Goal: Task Accomplishment & Management: Manage account settings

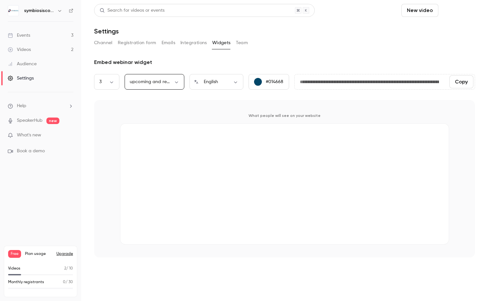
click at [463, 12] on button "Schedule" at bounding box center [458, 10] width 34 height 13
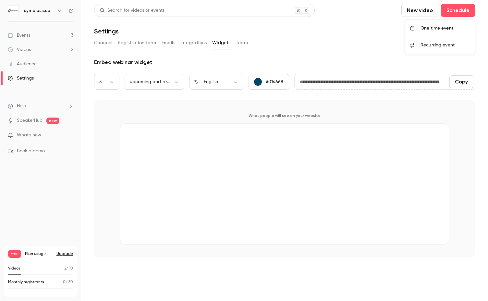
click at [449, 45] on span "Recurring event" at bounding box center [438, 45] width 34 height 7
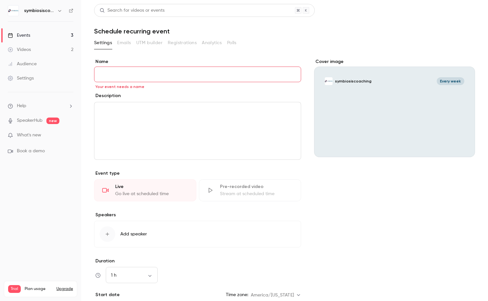
click at [250, 187] on div "Pre-recorded video" at bounding box center [256, 186] width 73 height 6
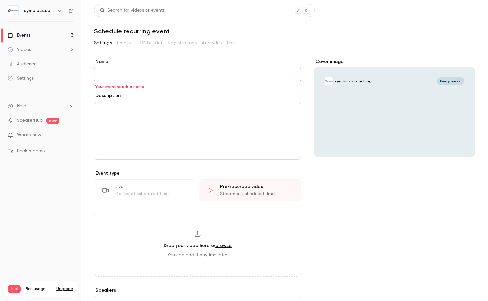
click at [174, 71] on input "Name" at bounding box center [197, 75] width 207 height 16
type input "**********"
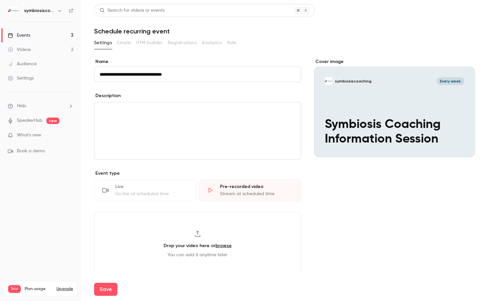
click at [167, 122] on div "editor" at bounding box center [197, 130] width 206 height 57
click at [226, 246] on link "browse" at bounding box center [224, 246] width 16 height 6
type input "**********"
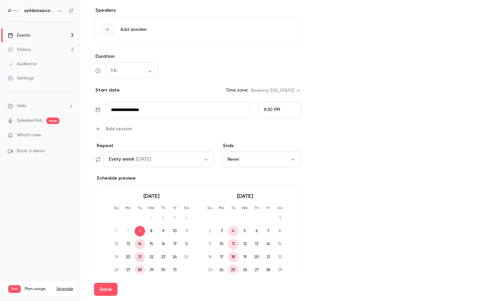
scroll to position [256, 0]
click at [152, 71] on body "**********" at bounding box center [244, 150] width 488 height 301
click at [128, 137] on li "1 h 30 min" at bounding box center [132, 132] width 52 height 17
type input "**"
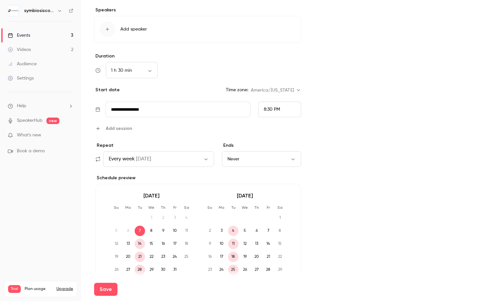
click at [204, 160] on icon "button" at bounding box center [206, 158] width 5 height 5
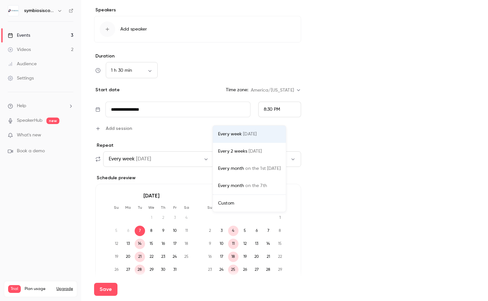
click at [255, 199] on li "Custom" at bounding box center [249, 203] width 73 height 17
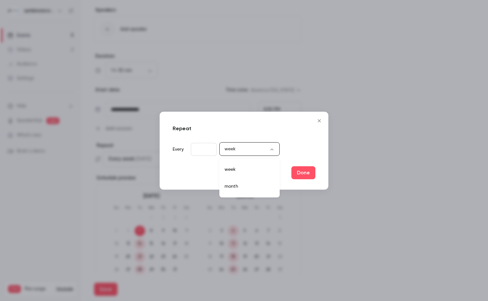
click at [245, 150] on body "**********" at bounding box center [244, 150] width 488 height 301
click at [318, 120] on div at bounding box center [244, 150] width 488 height 301
click at [319, 120] on icon "Close" at bounding box center [319, 120] width 3 height 3
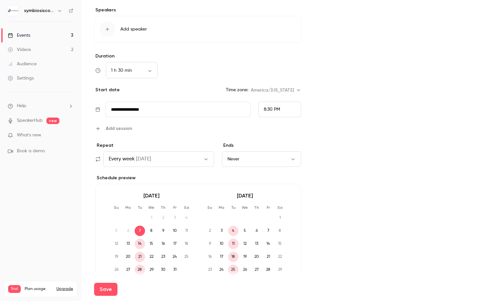
scroll to position [302, 0]
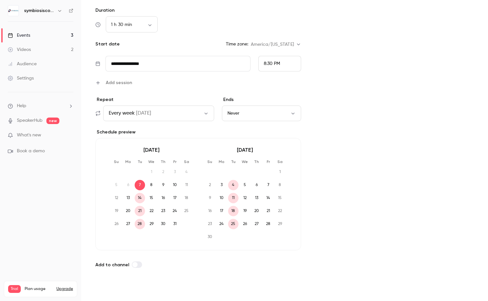
click at [106, 291] on button "Save" at bounding box center [105, 289] width 23 height 13
type input "**"
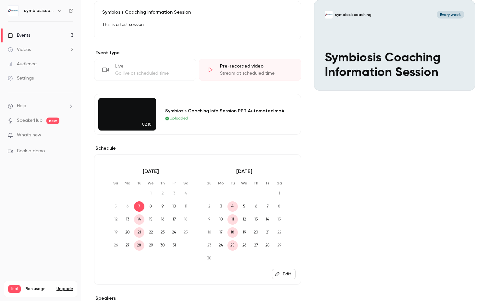
scroll to position [135, 0]
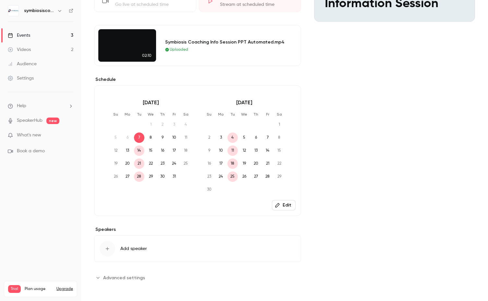
click at [109, 277] on span "Advanced settings" at bounding box center [124, 277] width 42 height 7
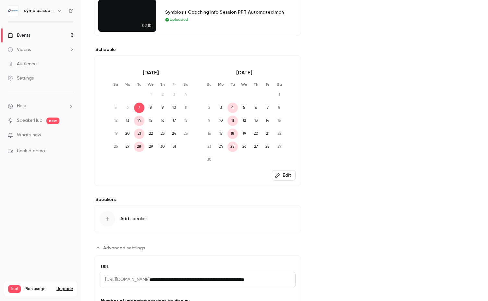
scroll to position [235, 0]
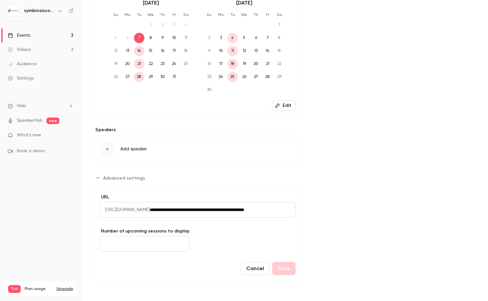
click at [284, 107] on button "Edit" at bounding box center [284, 105] width 24 height 10
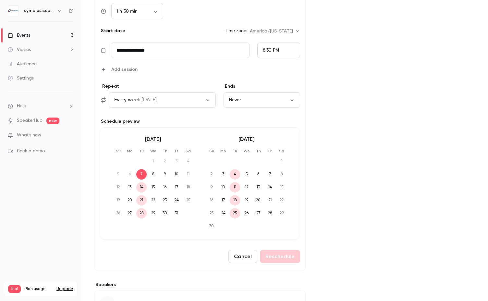
click at [187, 105] on button "Every week [DATE]" at bounding box center [162, 100] width 107 height 16
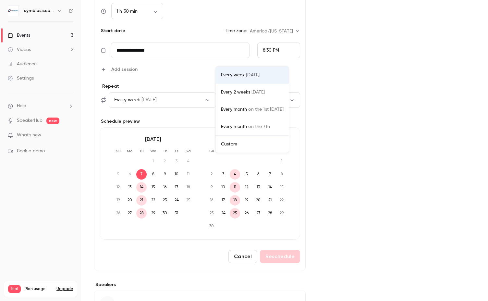
click at [382, 113] on div at bounding box center [244, 150] width 488 height 301
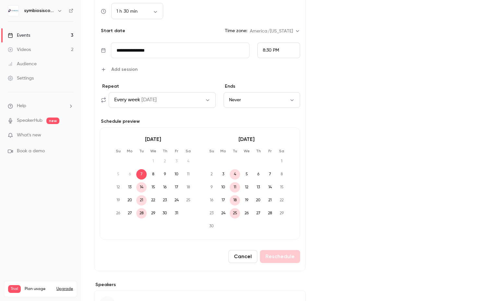
click at [253, 257] on button "Cancel" at bounding box center [243, 256] width 29 height 13
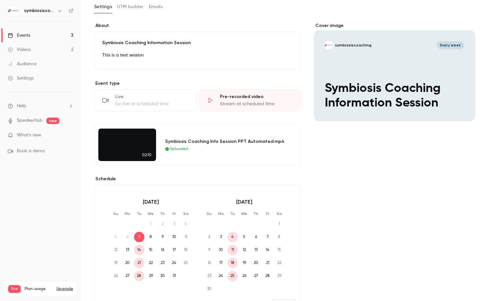
scroll to position [0, 0]
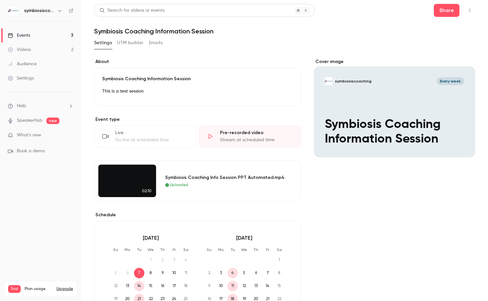
click at [465, 13] on button "button" at bounding box center [470, 10] width 10 height 10
click at [383, 36] on div at bounding box center [244, 150] width 488 height 301
click at [32, 76] on div "Settings" at bounding box center [21, 78] width 26 height 6
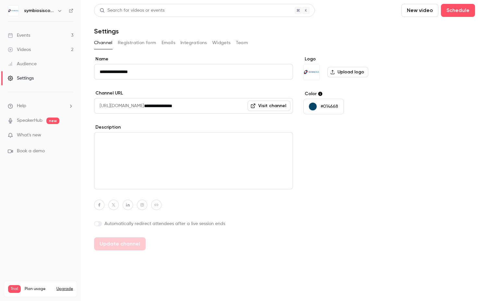
click at [27, 36] on div "Events" at bounding box center [19, 35] width 22 height 6
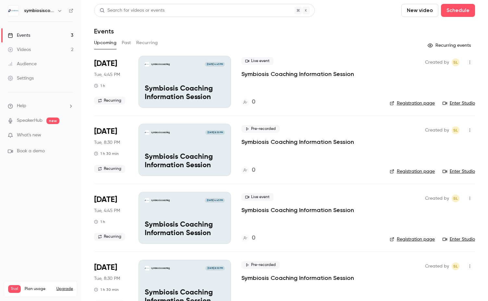
click at [153, 43] on button "Recurring" at bounding box center [147, 43] width 22 height 10
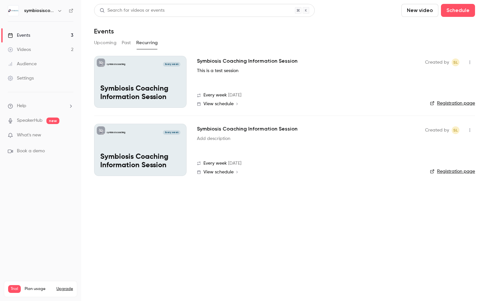
click at [469, 63] on icon "button" at bounding box center [469, 62] width 5 height 5
click at [389, 220] on div at bounding box center [244, 150] width 488 height 301
click at [138, 228] on main "Search for videos or events New video Schedule Events Upcoming Past Recurring s…" at bounding box center [284, 150] width 407 height 301
click at [29, 105] on li "Help" at bounding box center [41, 106] width 66 height 7
click at [90, 98] on link "Talk to [GEOGRAPHIC_DATA]" at bounding box center [119, 98] width 71 height 17
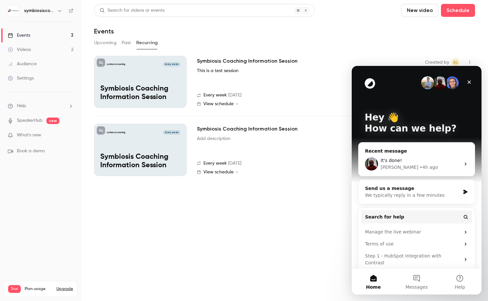
click at [420, 165] on div "• 4h ago" at bounding box center [429, 167] width 19 height 7
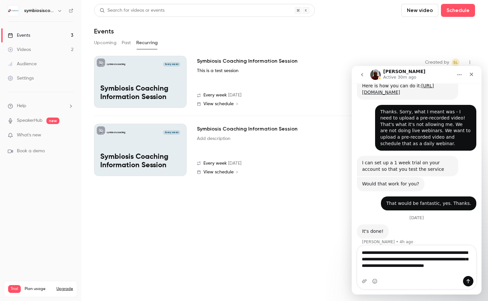
scroll to position [177, 0]
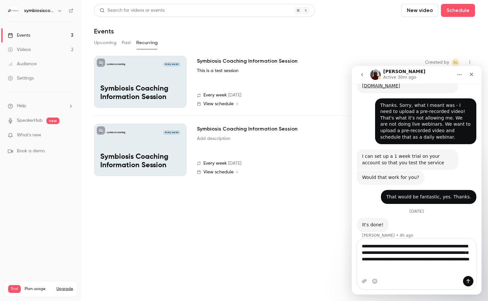
click at [373, 265] on textarea "**********" at bounding box center [416, 254] width 119 height 31
type textarea "**********"
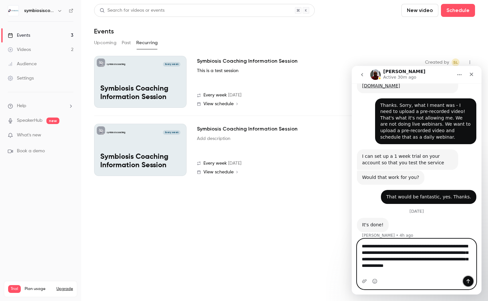
click at [466, 282] on button "Send a message…" at bounding box center [468, 281] width 10 height 10
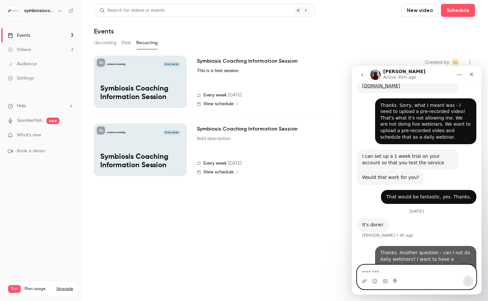
scroll to position [202, 0]
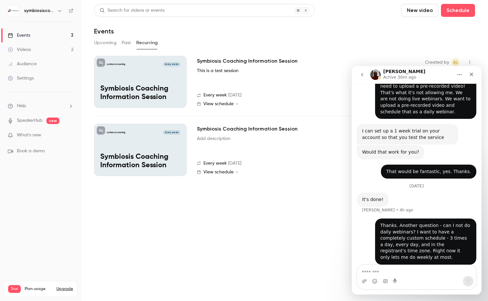
click at [323, 241] on main "Search for videos or events New video Schedule Events Upcoming Past Recurring s…" at bounding box center [284, 150] width 407 height 301
click at [31, 109] on li "Help" at bounding box center [41, 106] width 66 height 7
click at [87, 118] on link "Help center" at bounding box center [119, 118] width 71 height 17
click at [371, 275] on textarea "Message…" at bounding box center [416, 270] width 119 height 11
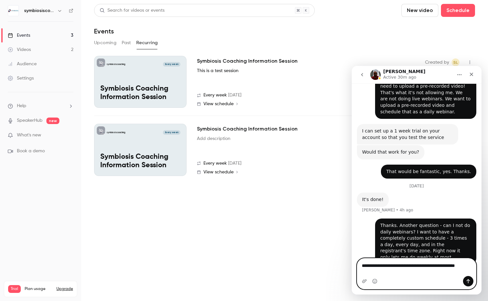
scroll to position [208, 0]
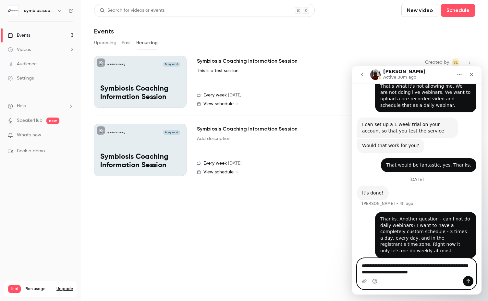
type textarea "**********"
click at [471, 280] on icon "Send a message…" at bounding box center [468, 281] width 5 height 5
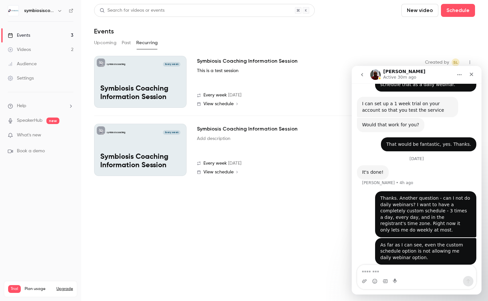
click at [29, 36] on div "Events" at bounding box center [19, 35] width 22 height 6
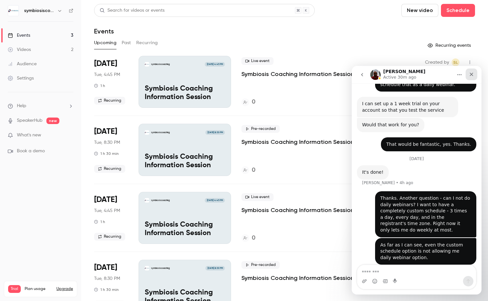
click at [473, 72] on icon "Close" at bounding box center [471, 74] width 5 height 5
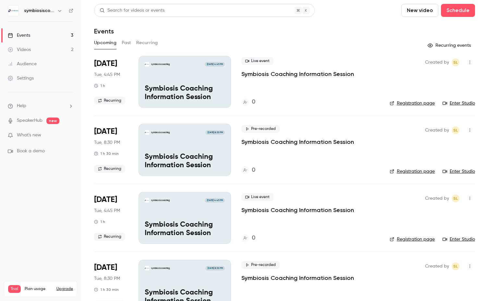
scroll to position [229, 0]
click at [467, 197] on icon "button" at bounding box center [469, 198] width 5 height 5
click at [422, 282] on div "Delete" at bounding box center [440, 282] width 49 height 6
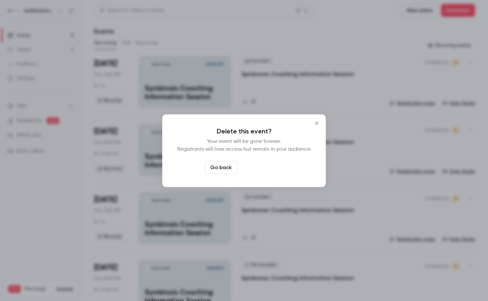
click at [260, 168] on button "Delete event" at bounding box center [261, 167] width 43 height 13
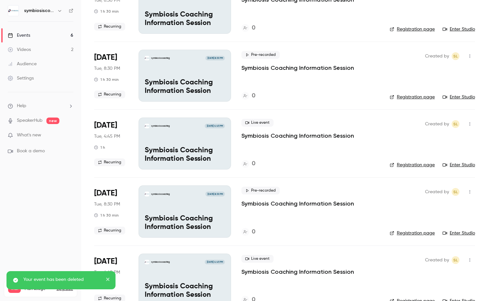
scroll to position [158, 0]
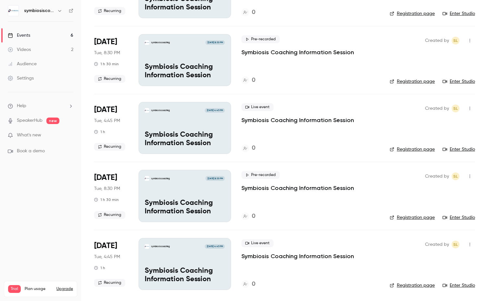
click at [31, 80] on div "Settings" at bounding box center [21, 78] width 26 height 6
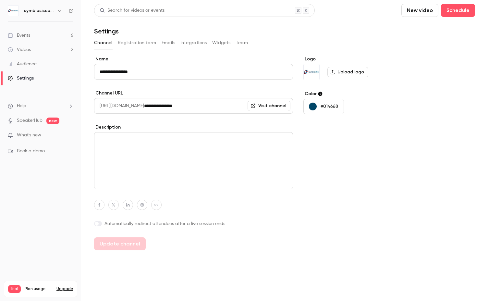
click at [28, 36] on div "Events" at bounding box center [19, 35] width 22 height 6
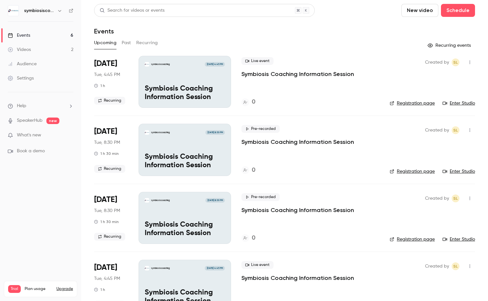
click at [467, 63] on icon "button" at bounding box center [469, 62] width 5 height 5
click at [421, 150] on li "Delete" at bounding box center [435, 146] width 70 height 17
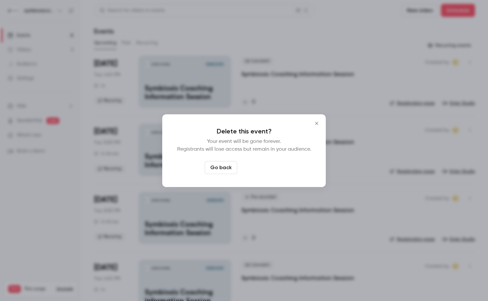
click at [260, 170] on button "Delete event" at bounding box center [261, 167] width 43 height 13
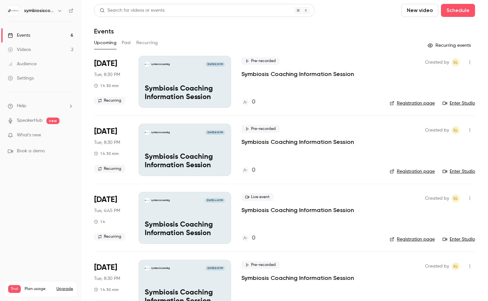
click at [467, 60] on icon "button" at bounding box center [469, 62] width 5 height 5
click at [350, 52] on div at bounding box center [244, 150] width 488 height 301
click at [26, 75] on div "Settings" at bounding box center [21, 78] width 26 height 6
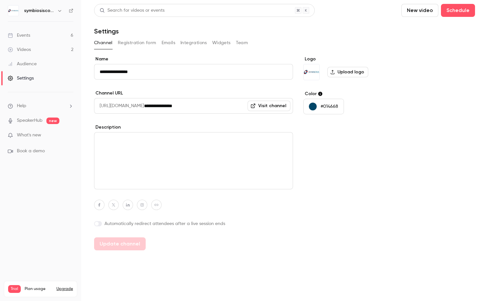
click at [137, 45] on button "Registration form" at bounding box center [137, 43] width 39 height 10
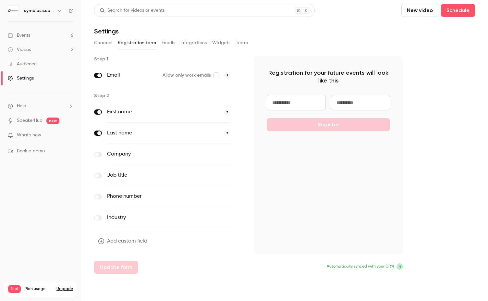
click at [34, 67] on div "Audience" at bounding box center [22, 64] width 29 height 6
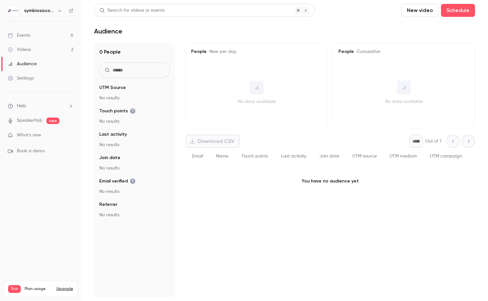
click at [35, 38] on link "Events 6" at bounding box center [40, 35] width 81 height 14
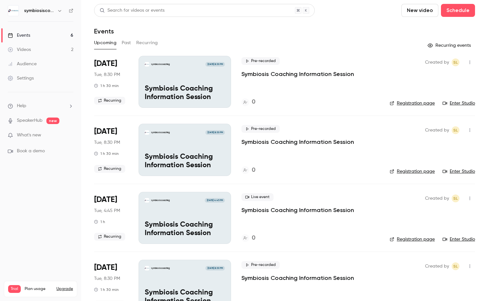
click at [317, 75] on p "Symbiosis Coaching Information Session" at bounding box center [298, 74] width 113 height 8
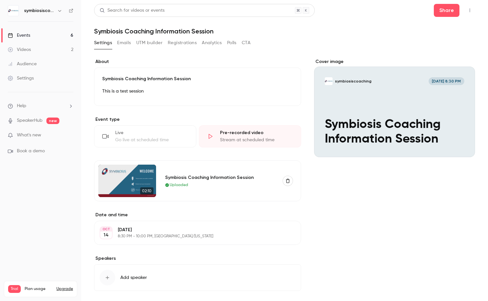
scroll to position [254, 0]
click at [460, 145] on icon "Cover image" at bounding box center [463, 145] width 7 height 5
click at [465, 14] on button "button" at bounding box center [470, 10] width 10 height 10
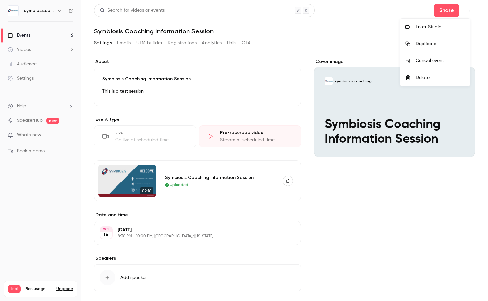
click at [436, 161] on div at bounding box center [244, 150] width 488 height 301
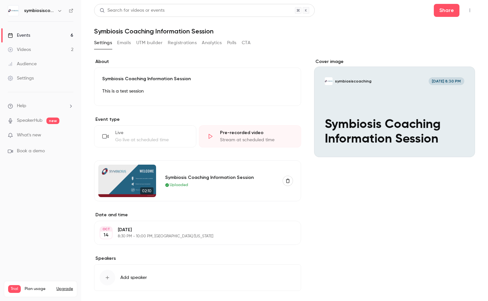
scroll to position [29, 0]
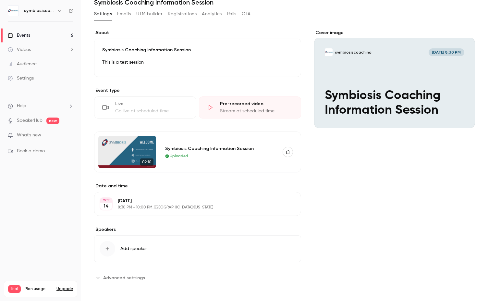
click at [284, 204] on button "Edit" at bounding box center [284, 204] width 24 height 10
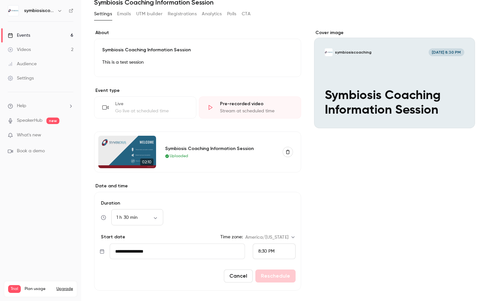
click at [217, 255] on input "**********" at bounding box center [177, 251] width 135 height 16
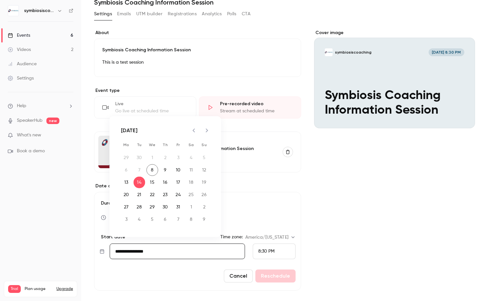
click at [308, 247] on div "**********" at bounding box center [284, 194] width 381 height 328
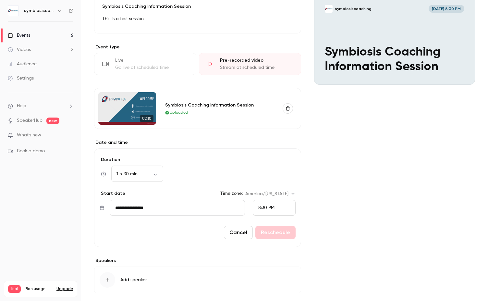
scroll to position [104, 0]
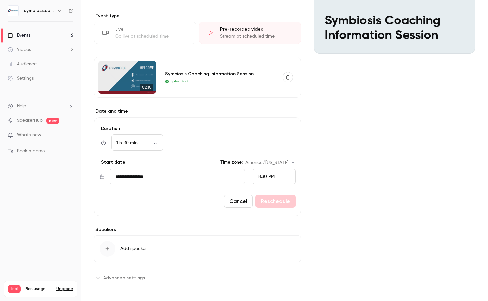
click at [99, 277] on icon "Advanced settings" at bounding box center [97, 277] width 5 height 5
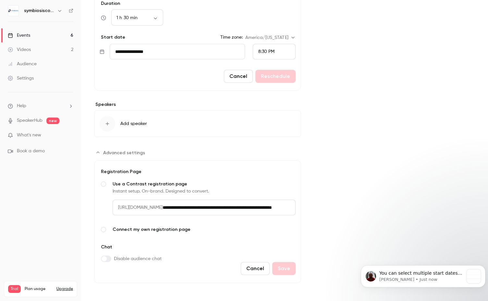
scroll to position [279, 0]
click at [445, 283] on div "You can select multiple start dates by clicking on `Add session` and repeat the…" at bounding box center [421, 276] width 84 height 13
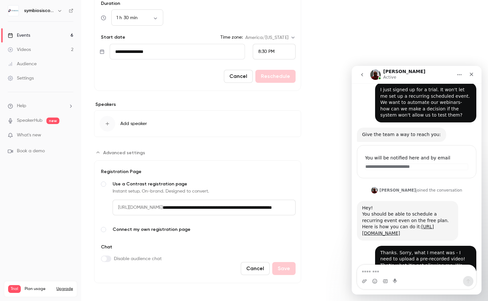
scroll to position [290, 0]
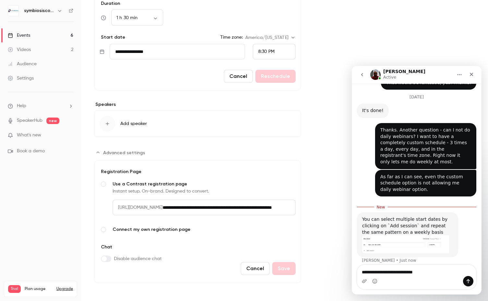
type textarea "**********"
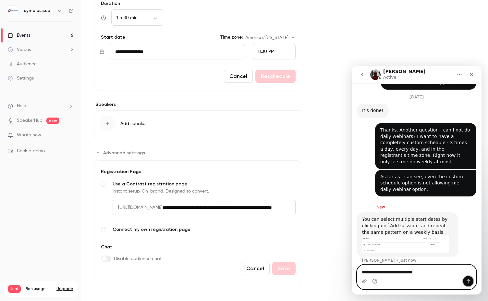
click at [469, 283] on icon "Send a message…" at bounding box center [468, 281] width 5 height 5
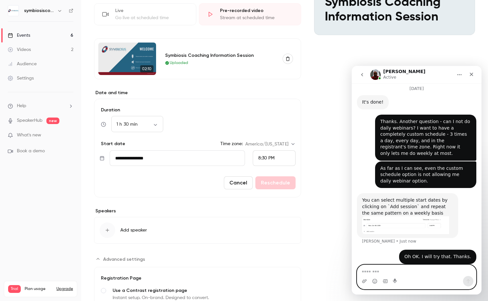
scroll to position [121, 0]
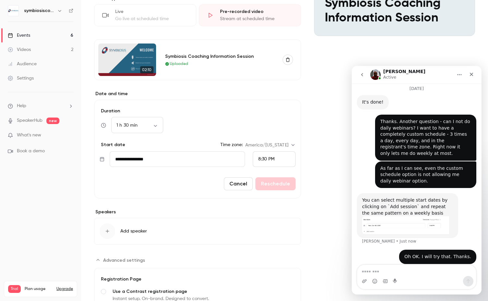
click at [221, 160] on input "**********" at bounding box center [177, 159] width 135 height 16
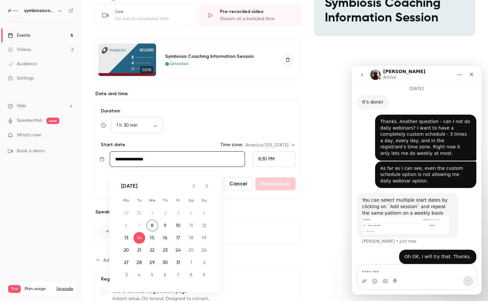
click at [152, 225] on button "8" at bounding box center [152, 226] width 12 height 12
type input "**********"
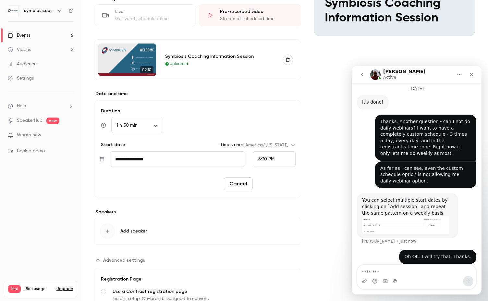
click at [279, 187] on button "Reschedule" at bounding box center [275, 183] width 40 height 13
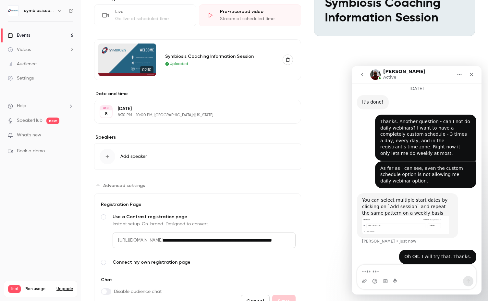
click at [284, 110] on button "Edit" at bounding box center [284, 111] width 24 height 10
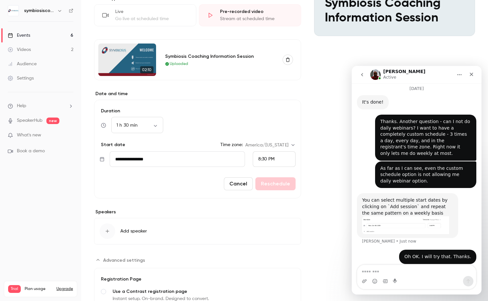
click at [35, 51] on link "Videos 2" at bounding box center [40, 50] width 81 height 14
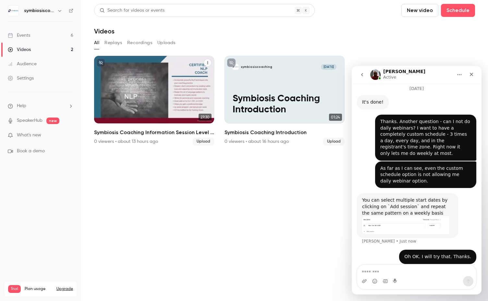
click at [207, 65] on button "Symbiosis Coaching Information Session Level 1 and 2 New - with voice" at bounding box center [208, 63] width 8 height 8
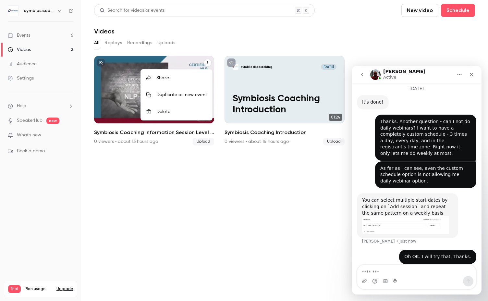
click at [344, 37] on div at bounding box center [244, 150] width 488 height 301
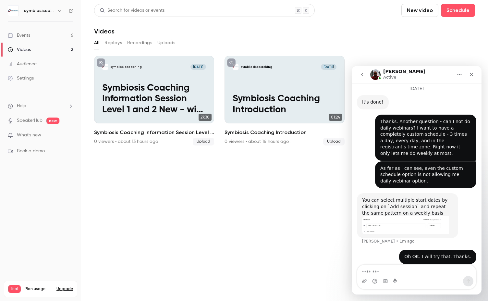
click at [30, 38] on div "Events" at bounding box center [19, 35] width 22 height 6
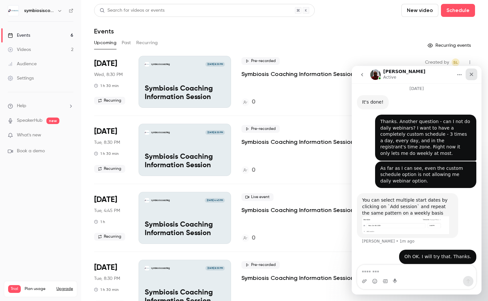
click at [471, 77] on div "Close" at bounding box center [472, 74] width 12 height 12
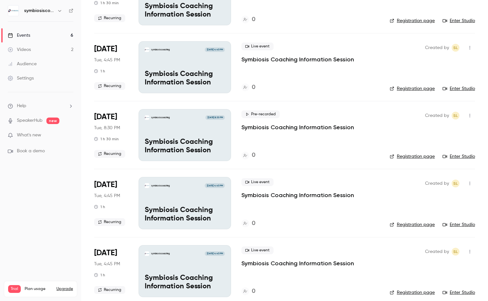
scroll to position [158, 0]
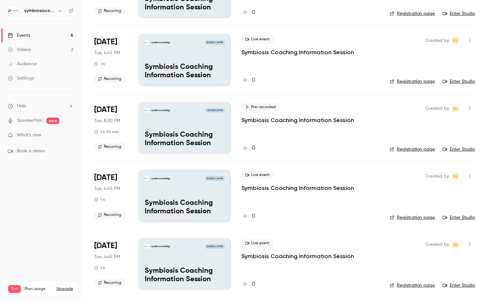
click at [467, 242] on icon "button" at bounding box center [469, 244] width 5 height 5
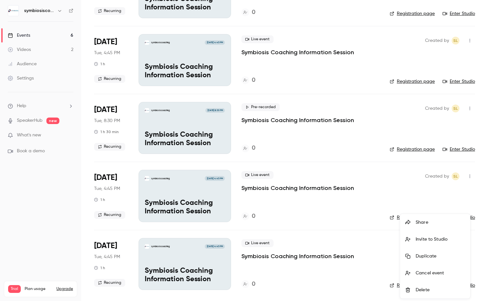
click at [426, 273] on div "Cancel event" at bounding box center [440, 273] width 49 height 6
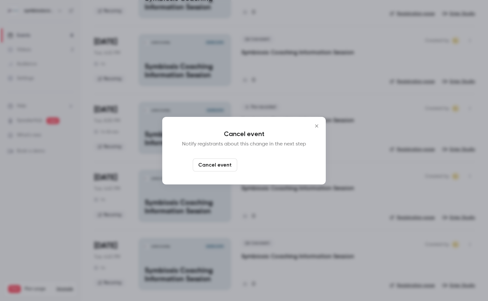
click at [280, 166] on button "Cancel and notify" at bounding box center [268, 164] width 56 height 13
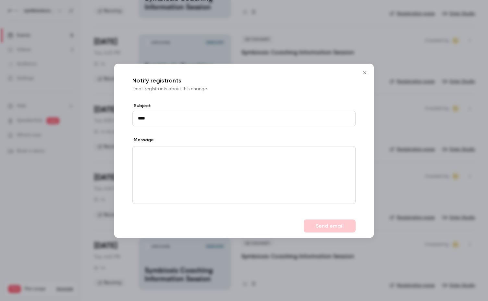
type input "****"
click at [295, 152] on p "editor" at bounding box center [244, 153] width 212 height 7
click at [316, 227] on button "Send email" at bounding box center [330, 225] width 52 height 13
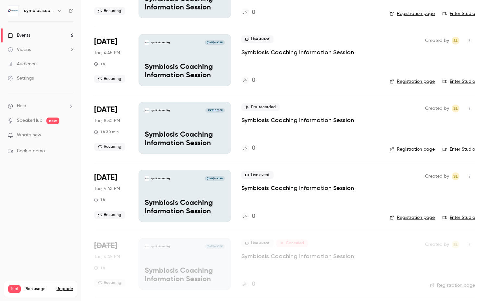
click at [467, 174] on icon "button" at bounding box center [469, 176] width 5 height 5
click at [420, 261] on div "Delete" at bounding box center [440, 260] width 49 height 6
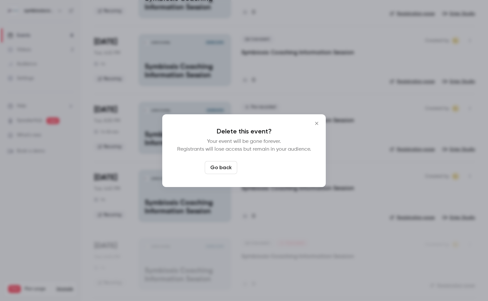
click at [271, 165] on button "Delete event" at bounding box center [261, 167] width 43 height 13
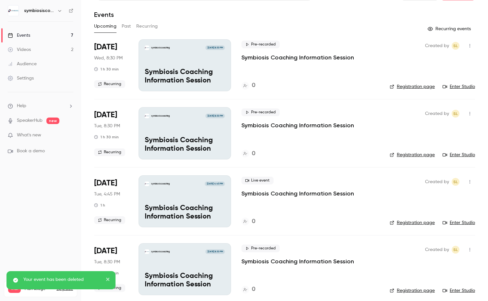
scroll to position [0, 0]
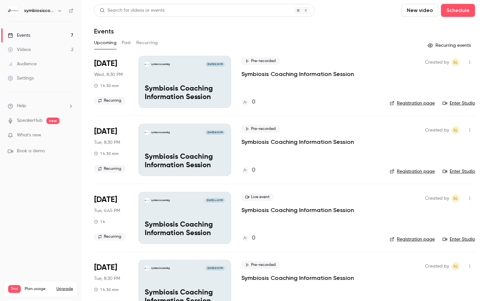
click at [143, 44] on button "Recurring" at bounding box center [147, 43] width 22 height 10
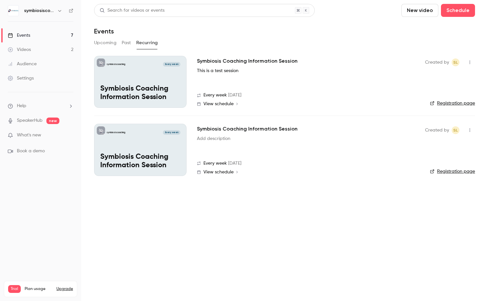
click at [471, 131] on icon "button" at bounding box center [469, 130] width 5 height 5
click at [427, 160] on div "Delete" at bounding box center [445, 163] width 49 height 6
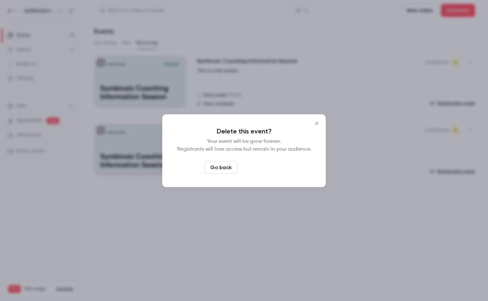
click at [274, 168] on button "Delete event" at bounding box center [261, 167] width 43 height 13
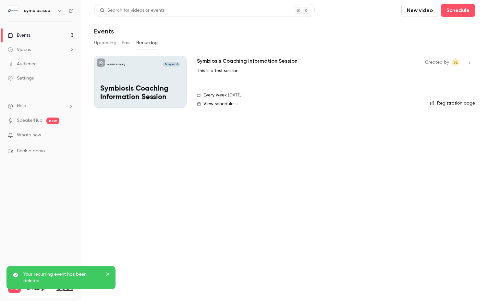
click at [468, 63] on icon "button" at bounding box center [469, 62] width 5 height 5
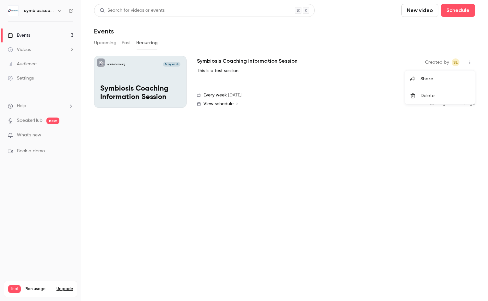
click at [226, 103] on div at bounding box center [244, 150] width 488 height 301
click at [226, 103] on span "View schedule" at bounding box center [219, 104] width 30 height 5
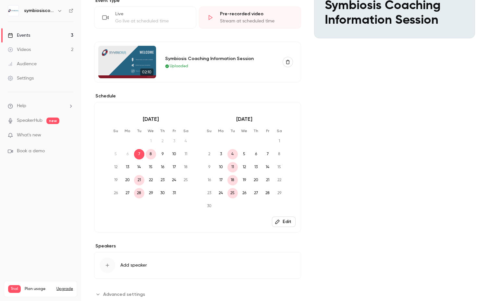
scroll to position [135, 0]
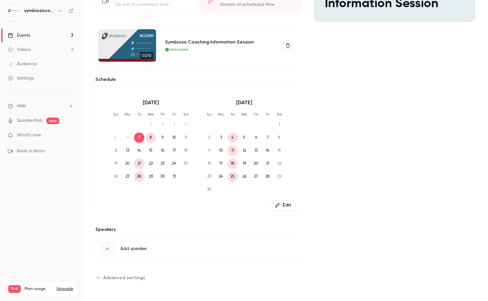
click at [284, 203] on button "Edit" at bounding box center [284, 205] width 24 height 10
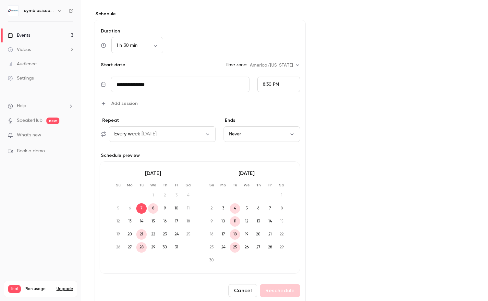
scroll to position [203, 0]
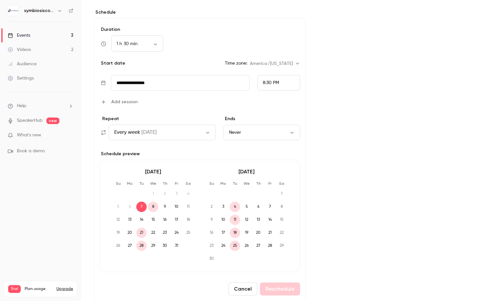
click at [211, 133] on button "Every week [DATE]" at bounding box center [162, 133] width 107 height 16
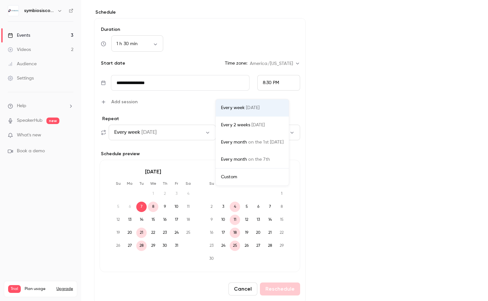
click at [237, 182] on li "Custom" at bounding box center [252, 176] width 73 height 17
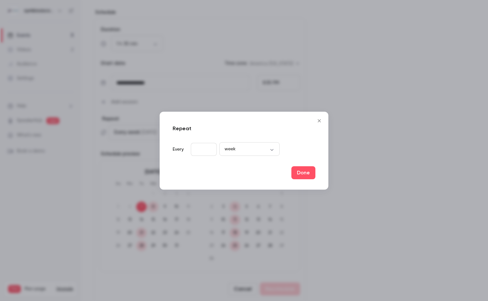
click at [273, 154] on div "week **** ​" at bounding box center [249, 149] width 60 height 13
click at [270, 151] on body "**********" at bounding box center [244, 150] width 488 height 301
click at [230, 172] on li "week" at bounding box center [249, 169] width 60 height 17
click at [309, 178] on button "Done" at bounding box center [304, 172] width 24 height 13
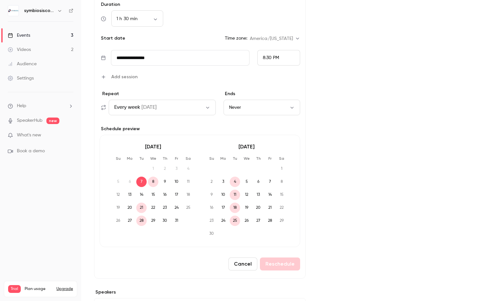
scroll to position [228, 0]
click at [192, 111] on button "Every week [DATE]" at bounding box center [162, 107] width 107 height 16
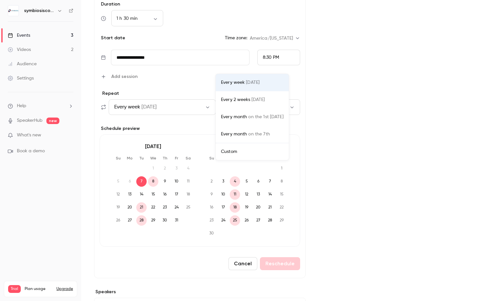
click at [335, 80] on div at bounding box center [244, 150] width 488 height 301
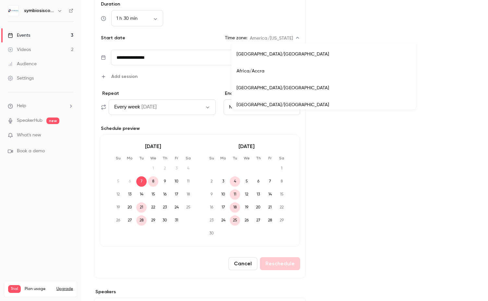
click at [296, 39] on body "**********" at bounding box center [244, 150] width 488 height 301
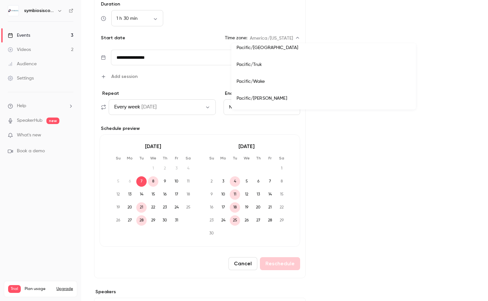
click at [330, 163] on div at bounding box center [244, 150] width 488 height 301
click at [25, 106] on span "Help" at bounding box center [21, 106] width 9 height 7
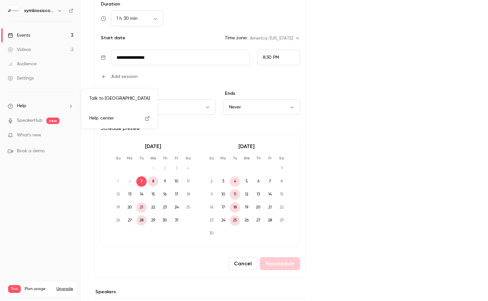
click at [100, 103] on link "Talk to [GEOGRAPHIC_DATA]" at bounding box center [119, 98] width 71 height 17
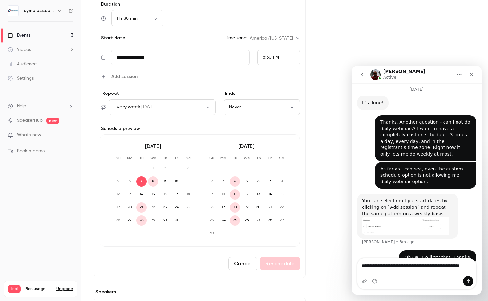
scroll to position [305, 0]
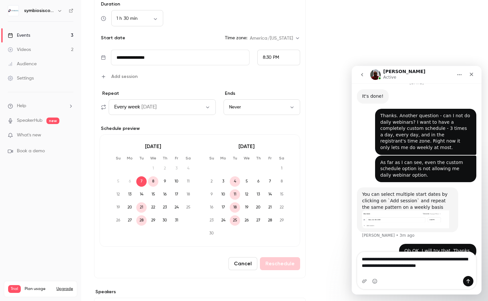
type textarea "**********"
click at [467, 280] on icon "Send a message…" at bounding box center [469, 281] width 4 height 4
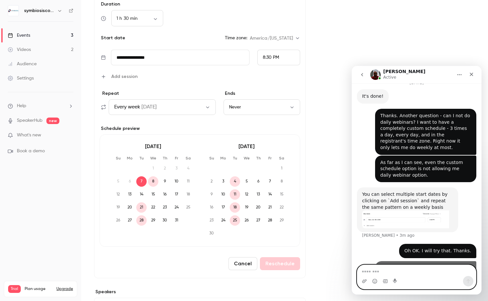
scroll to position [326, 0]
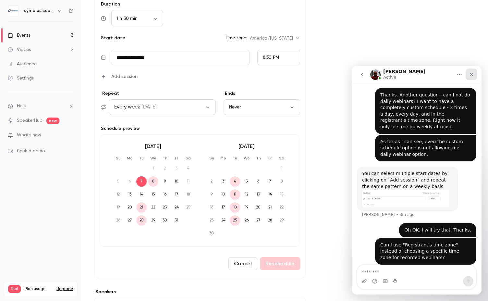
click at [473, 74] on icon "Close" at bounding box center [471, 74] width 5 height 5
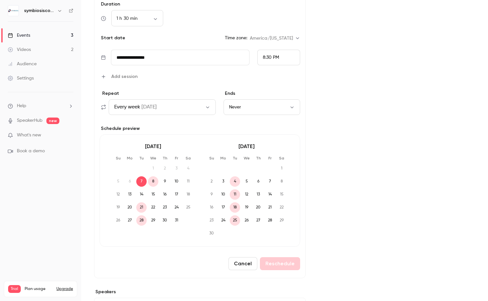
click at [251, 107] on button "Never" at bounding box center [262, 107] width 77 height 16
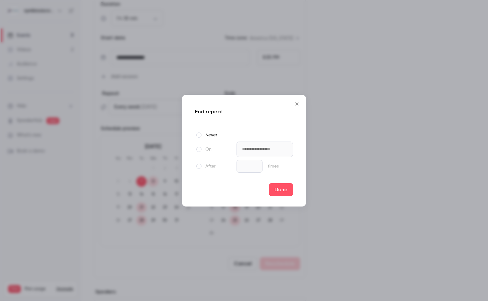
click at [298, 104] on icon "Close" at bounding box center [296, 103] width 3 height 3
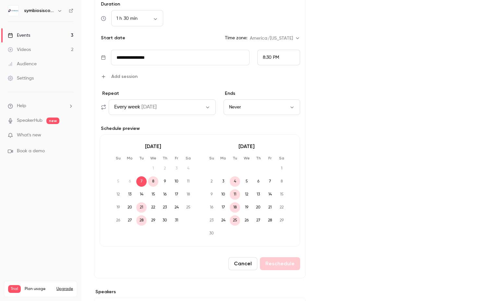
click at [218, 58] on input "**********" at bounding box center [180, 58] width 139 height 16
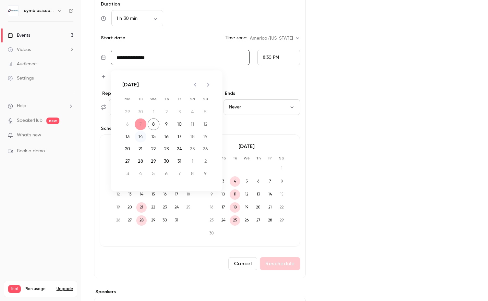
click at [142, 138] on button "14" at bounding box center [141, 137] width 12 height 12
type input "**********"
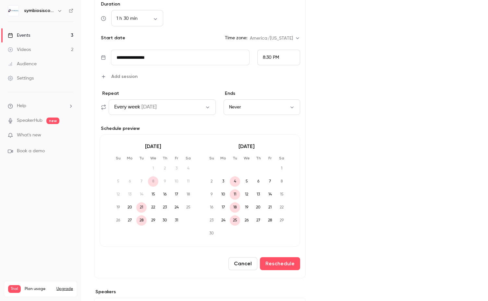
click at [104, 74] on icon "button" at bounding box center [103, 76] width 5 height 5
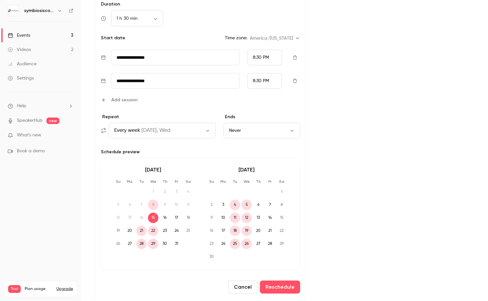
click at [155, 83] on input "**********" at bounding box center [175, 81] width 129 height 16
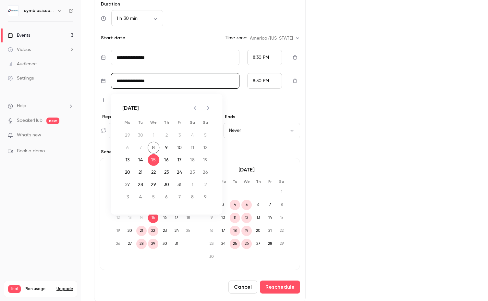
click at [203, 83] on input "**********" at bounding box center [175, 81] width 129 height 16
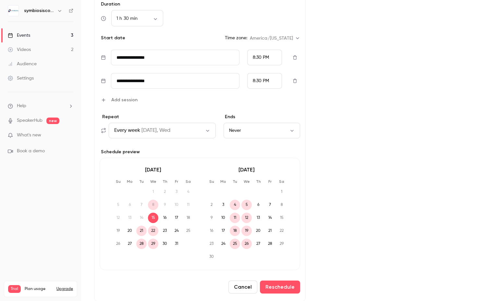
click at [140, 217] on span "14" at bounding box center [141, 218] width 10 height 10
click at [296, 80] on icon "button" at bounding box center [294, 81] width 5 height 5
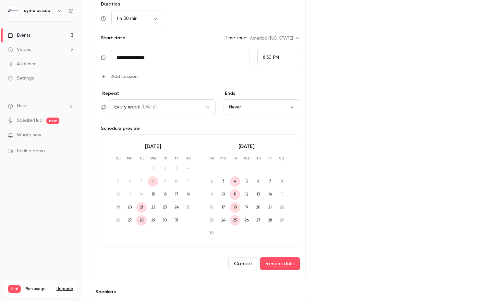
click at [358, 181] on div "Cover image symbiosiscoaching Every week Symbiosis Coaching Information Session" at bounding box center [397, 88] width 156 height 515
click at [208, 59] on input "**********" at bounding box center [180, 58] width 139 height 16
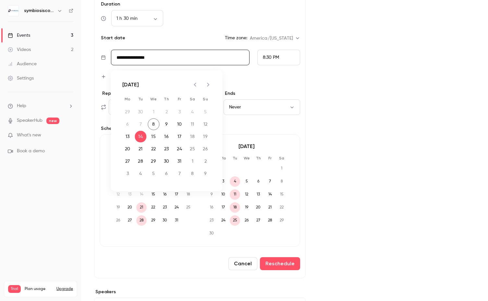
click at [283, 56] on div "8:30 PM" at bounding box center [278, 58] width 43 height 16
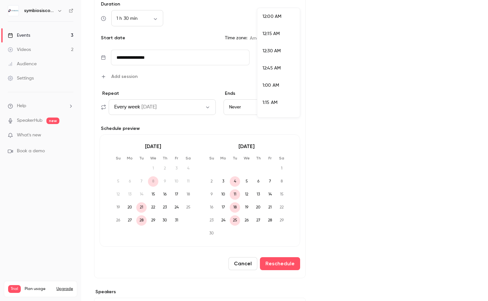
scroll to position [1365, 0]
click at [355, 64] on div at bounding box center [244, 150] width 488 height 301
click at [280, 106] on button "Never" at bounding box center [262, 107] width 77 height 16
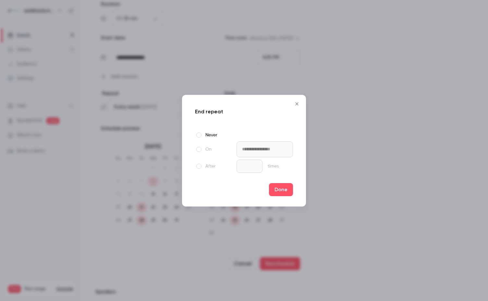
click at [197, 152] on div at bounding box center [199, 149] width 8 height 8
click at [301, 105] on icon "Close" at bounding box center [297, 103] width 8 height 5
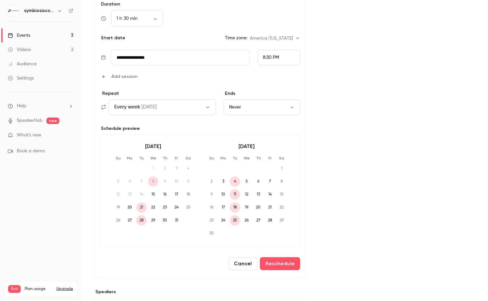
click at [280, 108] on button "Never" at bounding box center [262, 107] width 77 height 16
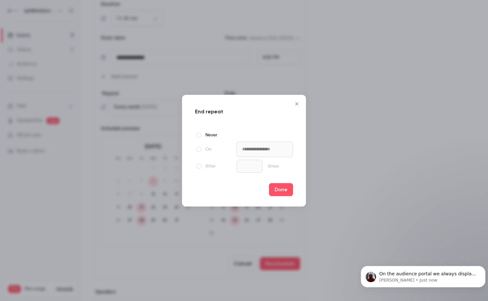
scroll to position [377, 0]
click at [336, 180] on div at bounding box center [244, 150] width 488 height 301
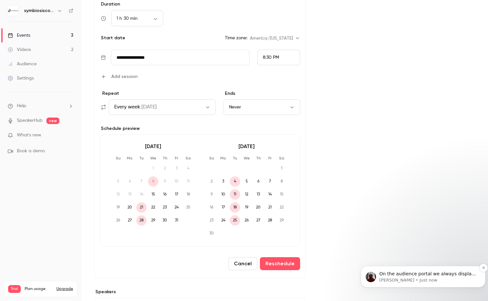
click at [407, 275] on span "On the audience portal we always display the dates in the users time zones" at bounding box center [427, 277] width 97 height 12
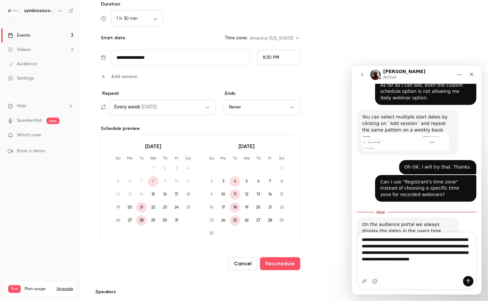
scroll to position [388, 0]
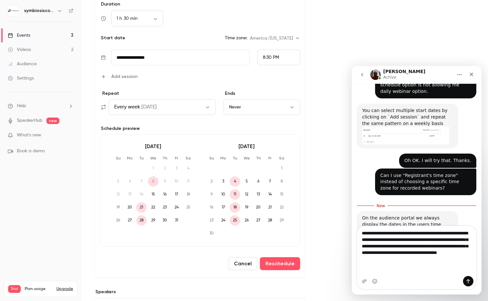
type textarea "**********"
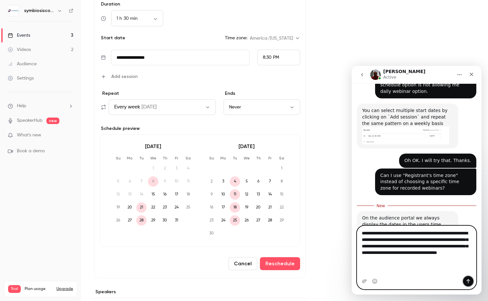
click at [467, 282] on icon "Send a message…" at bounding box center [468, 281] width 5 height 5
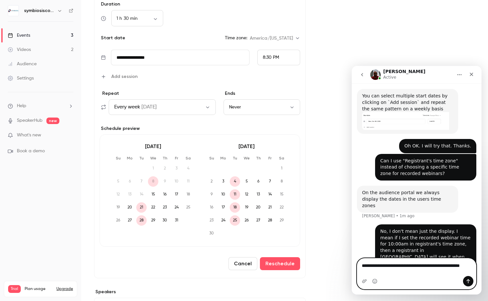
scroll to position [409, 0]
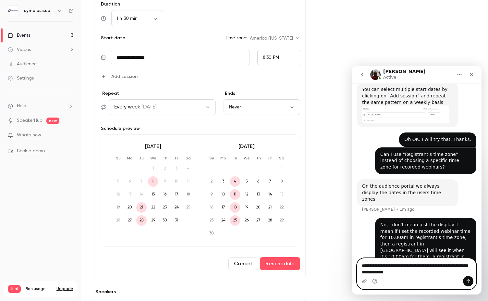
type textarea "**********"
click at [469, 282] on icon "Send a message…" at bounding box center [468, 281] width 5 height 5
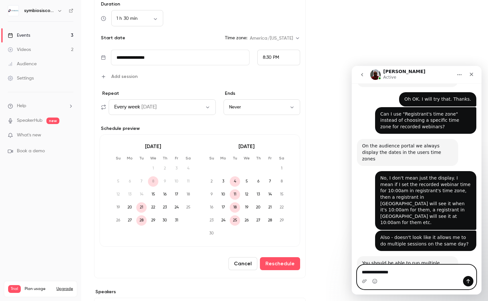
scroll to position [475, 0]
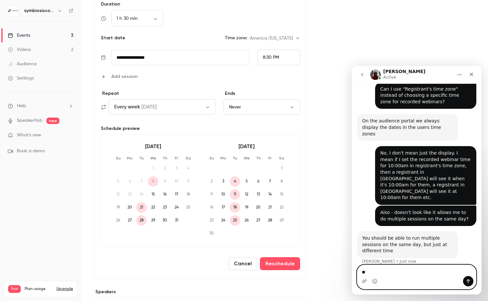
type textarea "*"
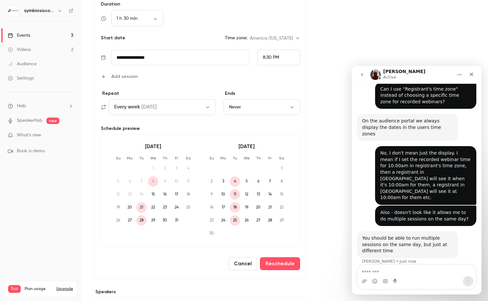
click at [103, 76] on icon "button" at bounding box center [103, 76] width 5 height 5
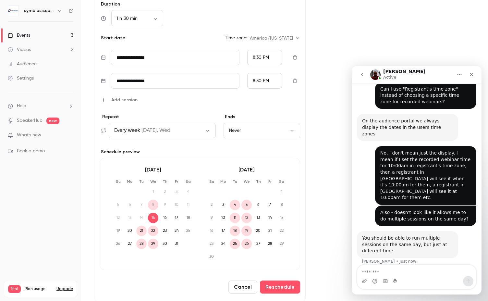
click at [276, 74] on div "8:30 PM" at bounding box center [264, 81] width 35 height 16
click at [198, 76] on div at bounding box center [244, 150] width 488 height 301
click at [198, 77] on input "**********" at bounding box center [175, 81] width 129 height 16
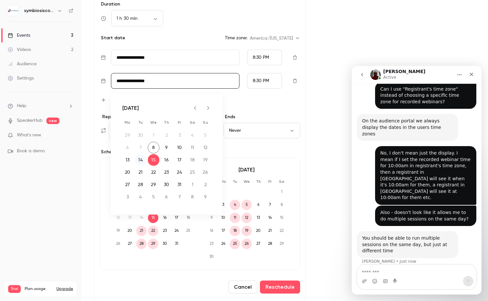
click at [143, 159] on button "14" at bounding box center [141, 160] width 12 height 12
type input "**********"
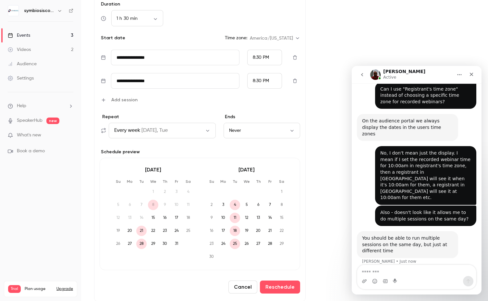
click at [272, 78] on div "8:30 PM" at bounding box center [264, 81] width 35 height 16
click at [267, 78] on span "8:45 PM" at bounding box center [261, 80] width 17 height 5
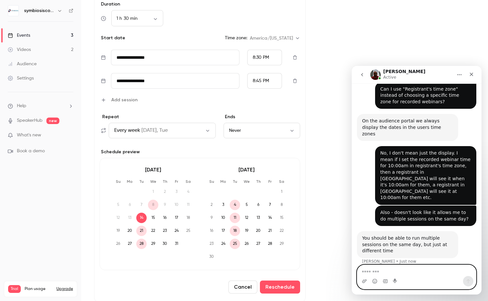
click at [415, 275] on textarea "Message…" at bounding box center [416, 270] width 119 height 11
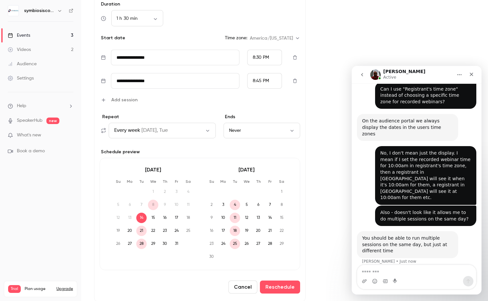
click at [103, 100] on icon "button" at bounding box center [103, 99] width 5 height 5
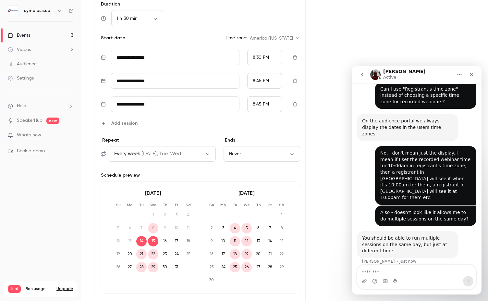
click at [315, 78] on div "**********" at bounding box center [284, 111] width 381 height 561
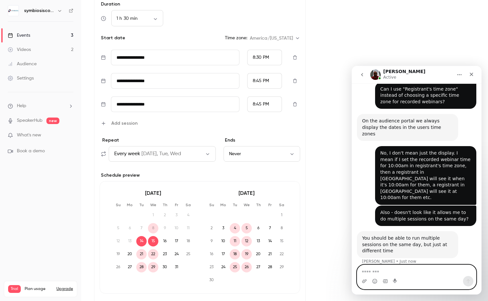
click at [384, 271] on textarea "Message…" at bounding box center [416, 270] width 119 height 11
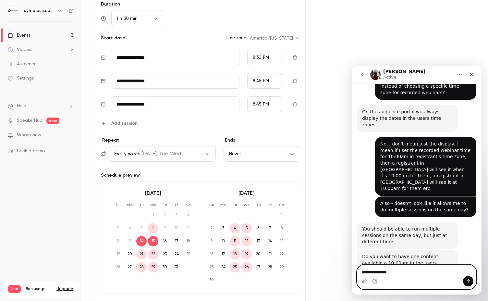
type textarea "**********"
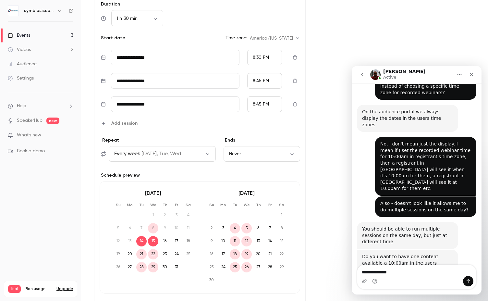
click at [466, 286] on div "Intercom messenger" at bounding box center [468, 281] width 10 height 10
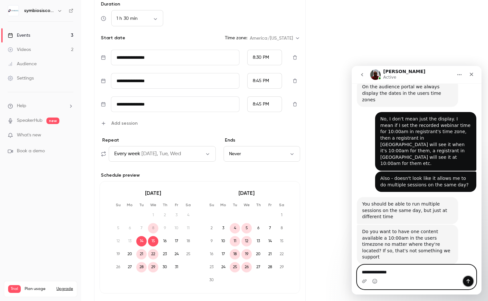
click at [469, 280] on icon "Send a message…" at bounding box center [468, 281] width 5 height 5
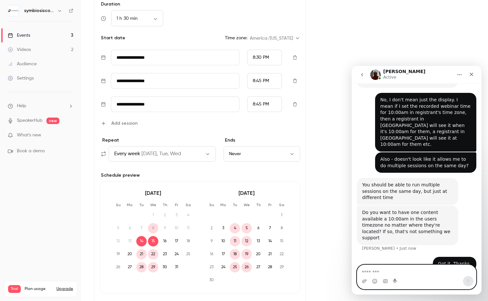
click at [451, 274] on textarea "Message…" at bounding box center [416, 270] width 119 height 11
click at [273, 79] on div "8:45 PM" at bounding box center [264, 81] width 35 height 16
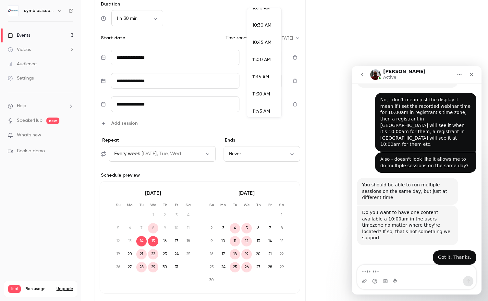
scroll to position [541, 0]
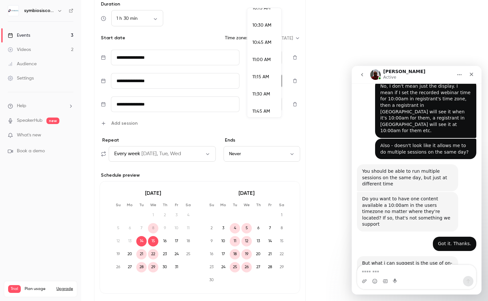
click at [267, 43] on span "10:45 AM" at bounding box center [262, 42] width 19 height 5
click at [264, 149] on button "Never" at bounding box center [262, 154] width 77 height 16
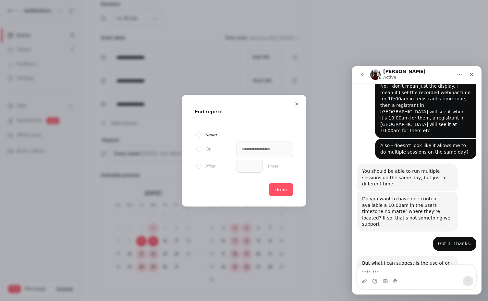
click at [198, 165] on span at bounding box center [198, 166] width 5 height 5
click at [292, 190] on button "Done" at bounding box center [281, 189] width 24 height 13
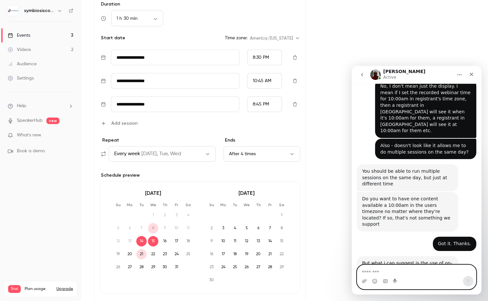
click at [413, 271] on textarea "Message…" at bounding box center [416, 270] width 119 height 11
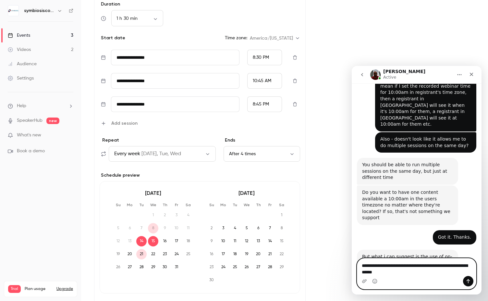
type textarea "**********"
click at [468, 280] on icon "Send a message…" at bounding box center [469, 281] width 4 height 4
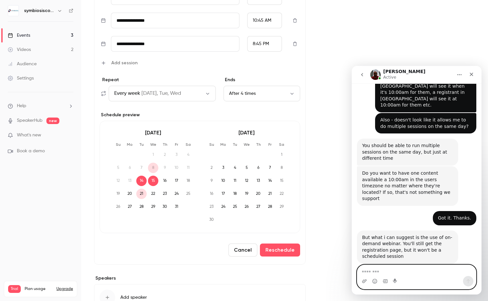
scroll to position [337, 0]
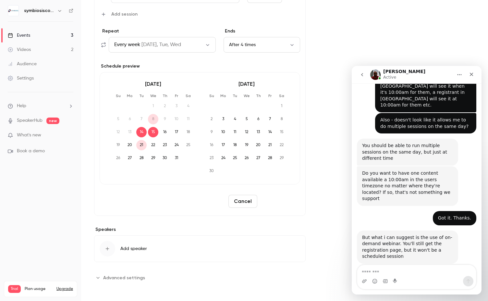
click at [287, 203] on button "Reschedule" at bounding box center [280, 201] width 40 height 13
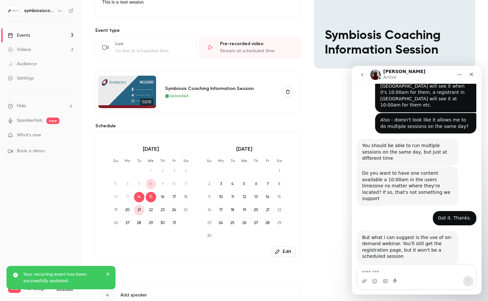
scroll to position [0, 0]
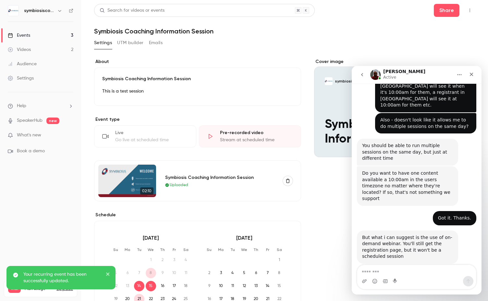
click at [31, 36] on link "Events 3" at bounding box center [40, 35] width 81 height 14
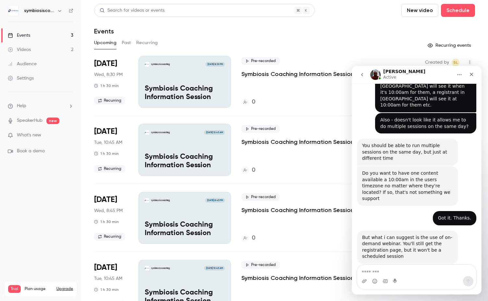
click at [153, 44] on button "Recurring" at bounding box center [147, 43] width 22 height 10
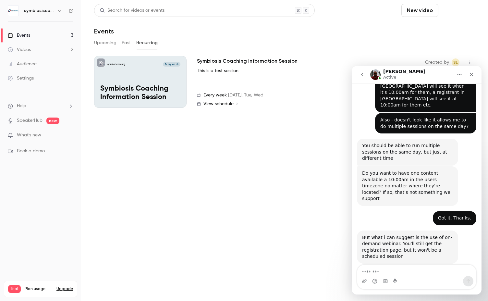
click at [458, 6] on button "Schedule" at bounding box center [458, 10] width 34 height 13
click at [438, 46] on span "Recurring event" at bounding box center [438, 45] width 34 height 7
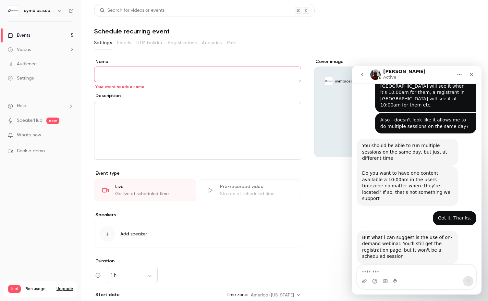
click at [221, 193] on div "Stream at scheduled time" at bounding box center [256, 194] width 73 height 6
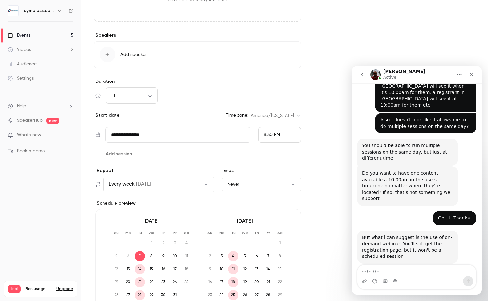
scroll to position [255, 0]
click at [229, 136] on input "**********" at bounding box center [178, 135] width 145 height 16
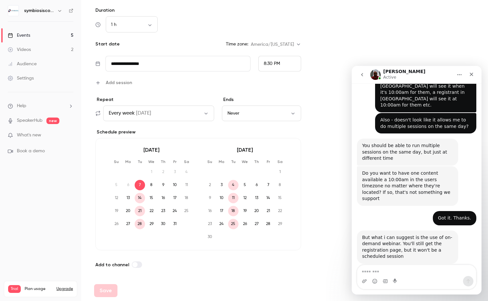
scroll to position [326, 0]
click at [265, 259] on div "**********" at bounding box center [197, 0] width 207 height 536
click at [280, 267] on div "Add to channel" at bounding box center [197, 264] width 207 height 8
click at [34, 54] on link "Videos 2" at bounding box center [40, 50] width 81 height 14
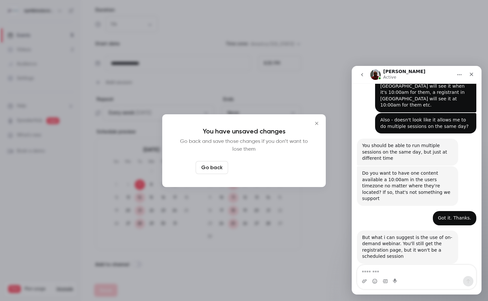
click at [248, 173] on button "Leave page anyway" at bounding box center [262, 167] width 62 height 13
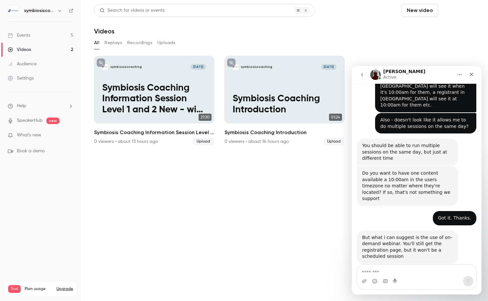
click at [454, 11] on button "Schedule" at bounding box center [458, 10] width 34 height 13
click at [36, 103] on div at bounding box center [244, 150] width 488 height 301
click at [37, 105] on li "Help" at bounding box center [41, 106] width 66 height 7
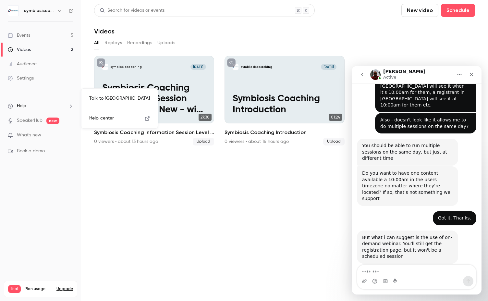
click at [110, 113] on link "Help center" at bounding box center [119, 118] width 71 height 17
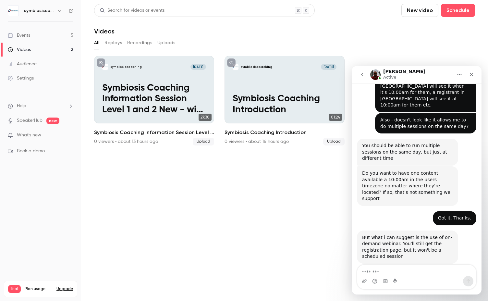
click at [304, 211] on section "Search for videos or events New video Schedule Videos All Replays Recordings Up…" at bounding box center [284, 150] width 381 height 293
click at [36, 77] on link "Settings" at bounding box center [40, 78] width 81 height 14
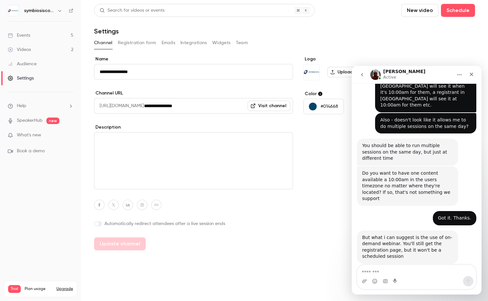
click at [29, 47] on div "Videos" at bounding box center [19, 49] width 23 height 6
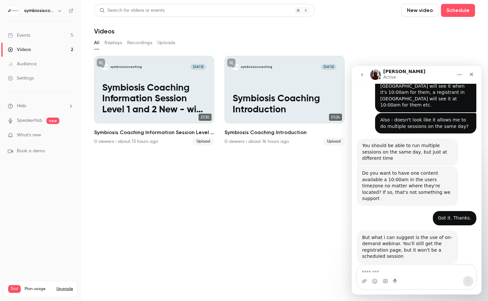
click at [364, 75] on icon "go back" at bounding box center [362, 74] width 5 height 5
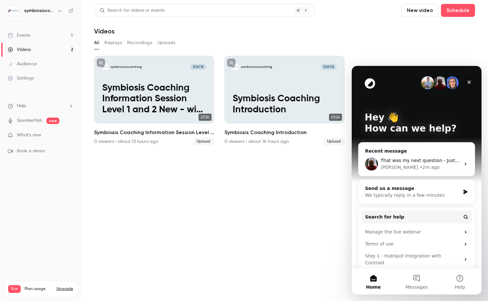
click at [467, 81] on icon "Close" at bounding box center [469, 82] width 5 height 5
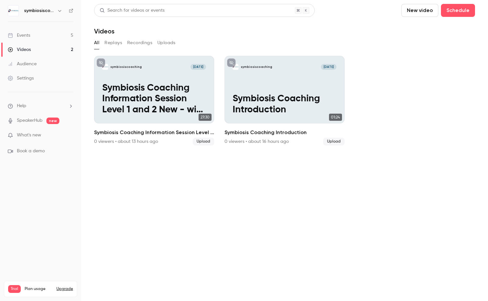
click at [118, 44] on button "Replays" at bounding box center [114, 43] width 18 height 10
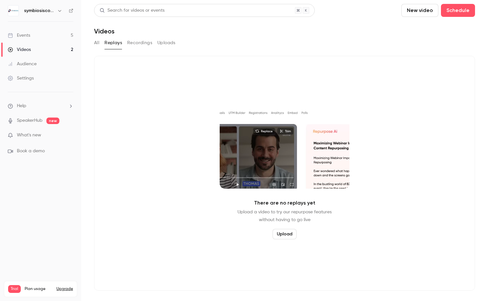
click at [146, 42] on button "Recordings" at bounding box center [139, 43] width 25 height 10
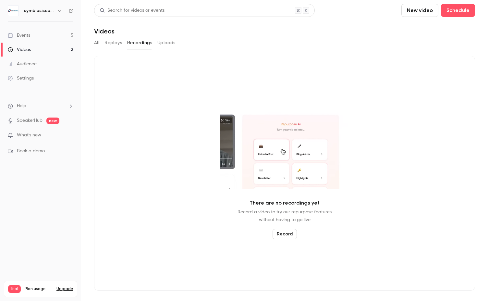
click at [158, 44] on button "Uploads" at bounding box center [166, 43] width 18 height 10
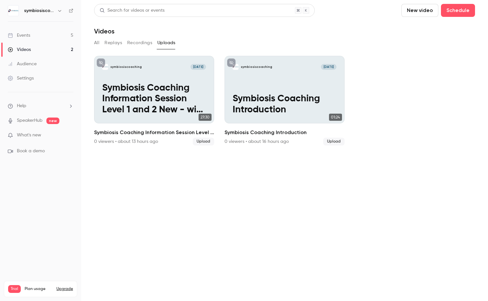
click at [142, 44] on button "Recordings" at bounding box center [139, 43] width 25 height 10
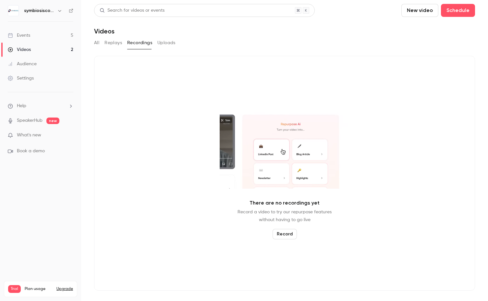
click at [35, 37] on link "Events 5" at bounding box center [40, 35] width 81 height 14
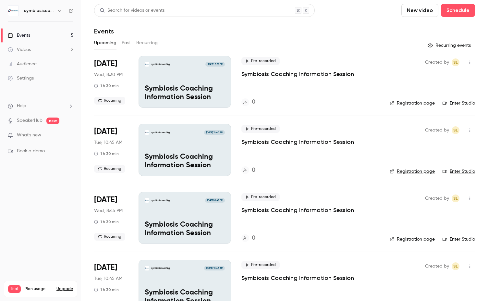
click at [220, 67] on div "symbiosiscoaching [DATE] 8:30 PM Symbiosis Coaching Information Session" at bounding box center [185, 82] width 93 height 52
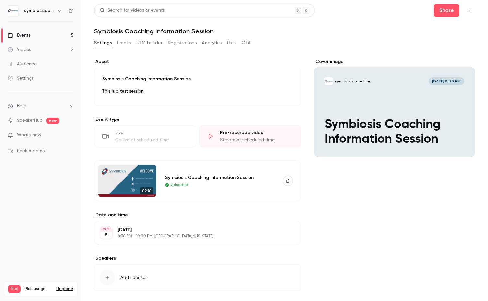
scroll to position [29, 0]
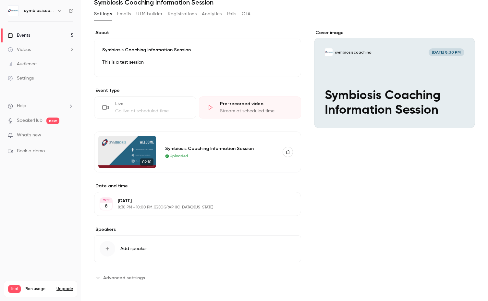
click at [99, 277] on icon "Advanced settings" at bounding box center [97, 277] width 5 height 5
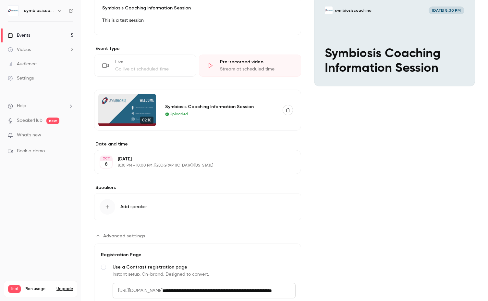
scroll to position [154, 0]
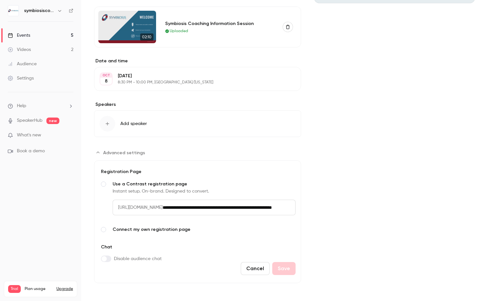
click at [157, 209] on span "[URL][DOMAIN_NAME]" at bounding box center [138, 208] width 50 height 16
click at [157, 206] on span "[URL][DOMAIN_NAME]" at bounding box center [138, 208] width 50 height 16
click at [247, 207] on input "**********" at bounding box center [229, 208] width 133 height 16
click at [276, 206] on input "**********" at bounding box center [229, 208] width 133 height 16
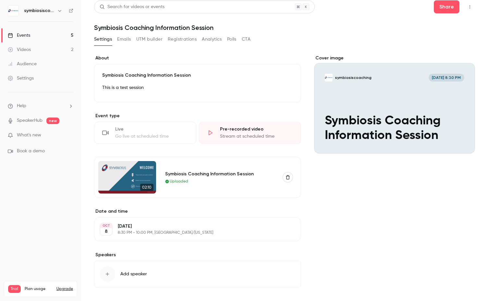
scroll to position [0, 0]
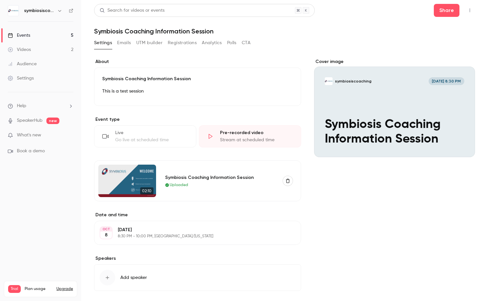
click at [126, 41] on button "Emails" at bounding box center [124, 43] width 14 height 10
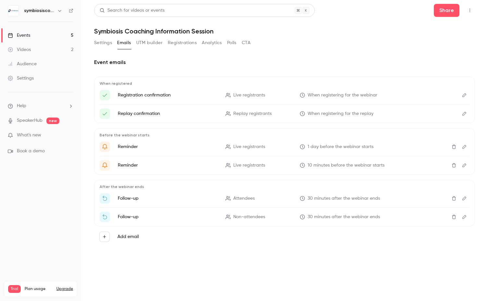
click at [143, 45] on button "UTM builder" at bounding box center [149, 43] width 26 height 10
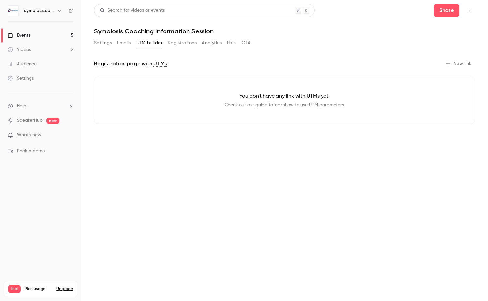
click at [175, 44] on button "Registrations" at bounding box center [182, 43] width 29 height 10
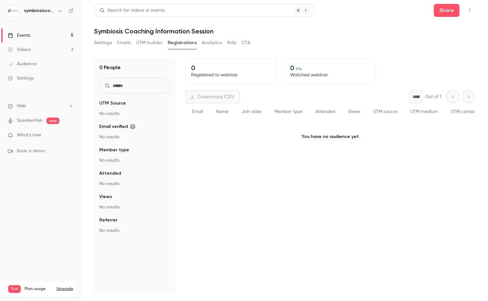
click at [213, 48] on button "Analytics" at bounding box center [212, 43] width 20 height 10
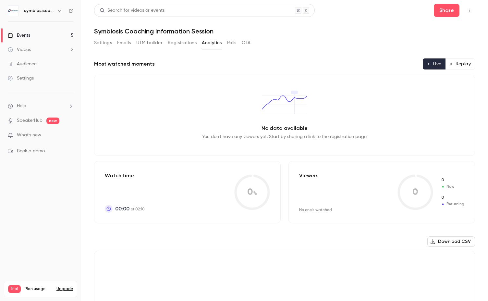
click at [235, 43] on button "Polls" at bounding box center [231, 43] width 9 height 10
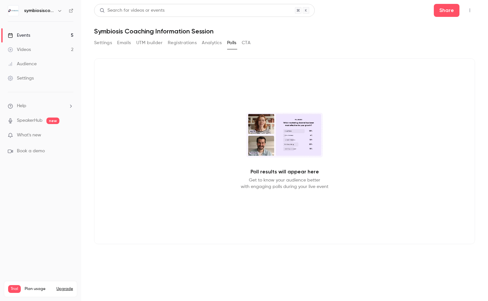
click at [246, 44] on button "CTA" at bounding box center [246, 43] width 9 height 10
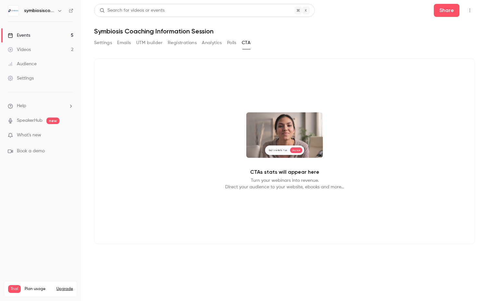
click at [25, 37] on div "Events" at bounding box center [19, 35] width 22 height 6
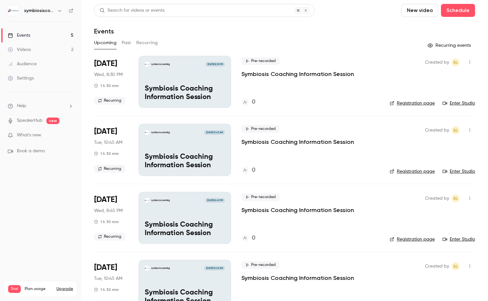
click at [57, 106] on li "Help" at bounding box center [41, 106] width 66 height 7
click at [110, 98] on link "Talk to [GEOGRAPHIC_DATA]" at bounding box center [119, 98] width 71 height 17
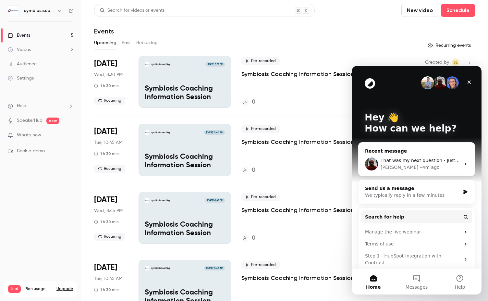
click at [420, 166] on div "• 4m ago" at bounding box center [430, 167] width 20 height 7
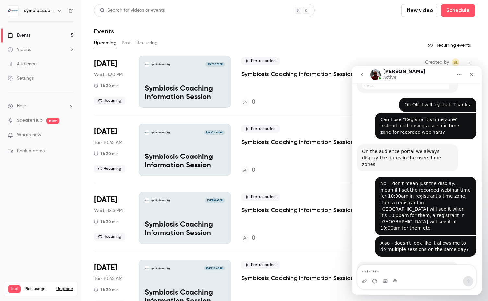
scroll to position [567, 0]
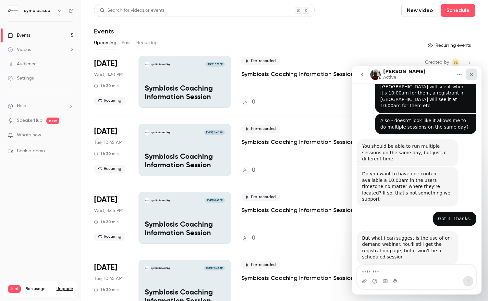
click at [471, 72] on icon "Close" at bounding box center [471, 74] width 5 height 5
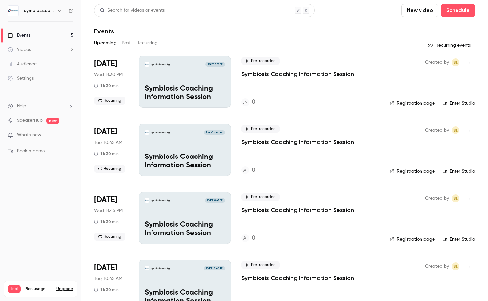
drag, startPoint x: 29, startPoint y: 111, endPoint x: 28, endPoint y: 105, distance: 6.2
click at [28, 105] on ul "Help SpeakerHub new What's new Book a demo" at bounding box center [40, 128] width 81 height 73
click at [28, 105] on li "Help" at bounding box center [41, 106] width 66 height 7
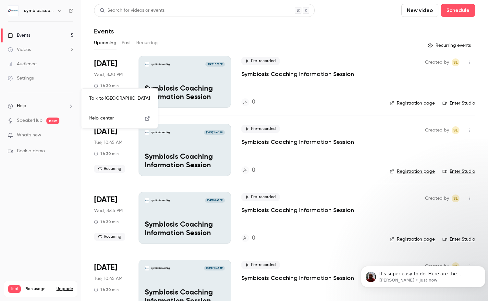
scroll to position [605, 0]
click at [218, 37] on div at bounding box center [244, 150] width 488 height 301
click at [386, 276] on span "It's super easy to do. Here are the instructions: [URL][DOMAIN_NAME]" at bounding box center [420, 277] width 82 height 12
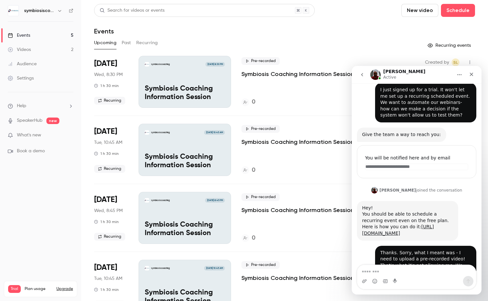
scroll to position [616, 0]
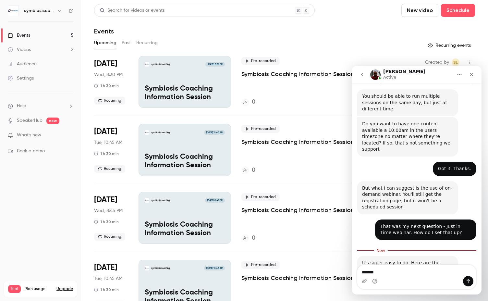
type textarea "*******"
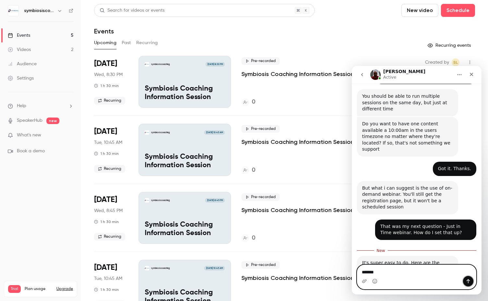
click at [473, 281] on button "Send a message…" at bounding box center [468, 281] width 10 height 10
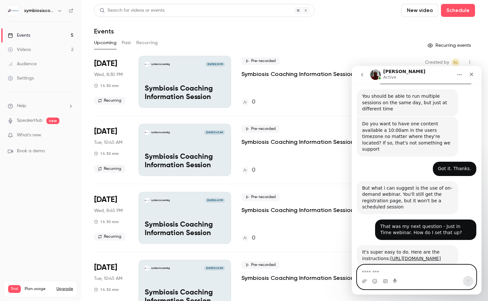
scroll to position [625, 0]
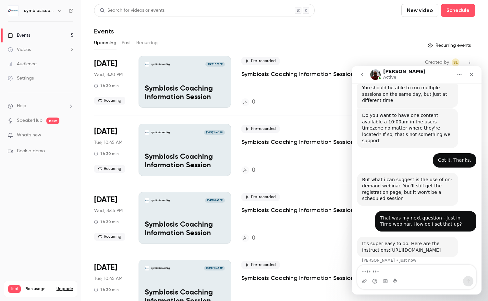
click at [391, 247] on link "[URL][DOMAIN_NAME]" at bounding box center [416, 249] width 51 height 5
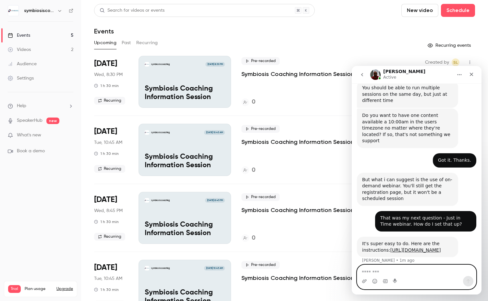
click at [412, 266] on textarea "Message…" at bounding box center [416, 270] width 119 height 11
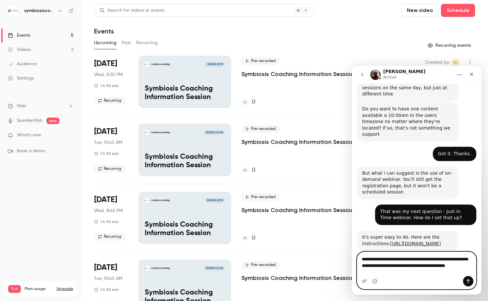
scroll to position [638, 0]
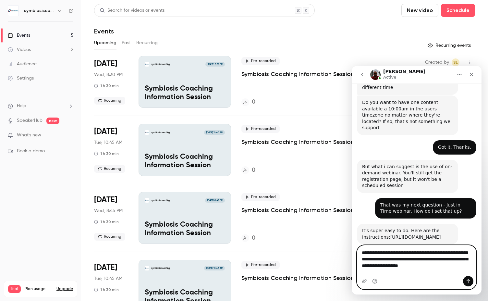
type textarea "**********"
click at [470, 281] on icon "Send a message…" at bounding box center [468, 281] width 5 height 5
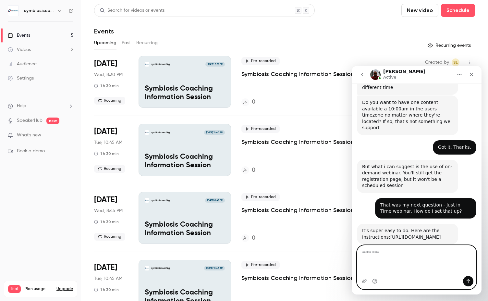
scroll to position [659, 0]
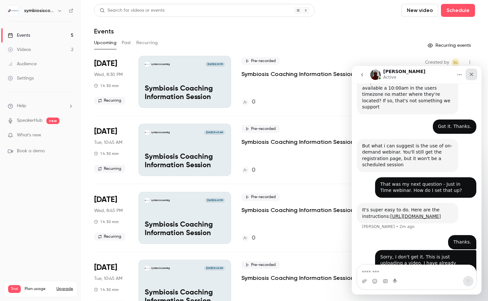
click at [472, 75] on icon "Close" at bounding box center [472, 75] width 4 height 4
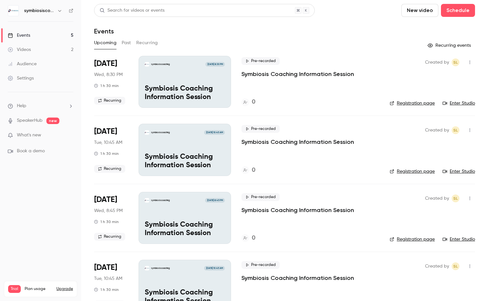
click at [423, 103] on link "Registration page" at bounding box center [412, 103] width 45 height 6
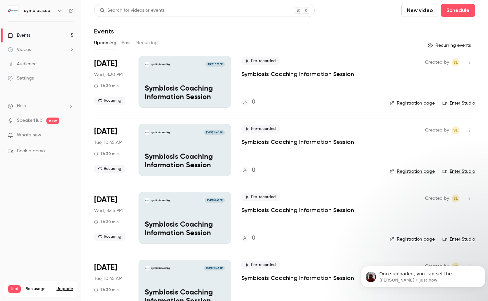
scroll to position [716, 0]
click at [416, 275] on span "Once uploaded, you can set the registration page" at bounding box center [417, 277] width 77 height 12
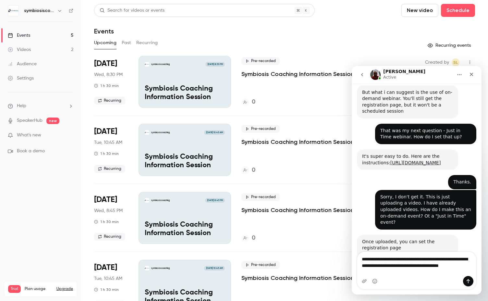
scroll to position [719, 0]
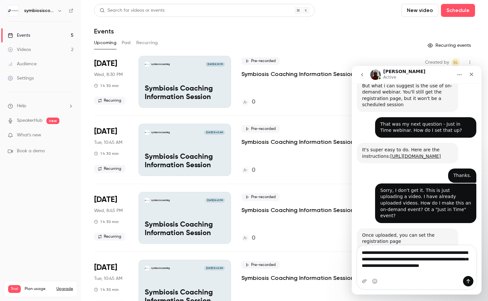
type textarea "**********"
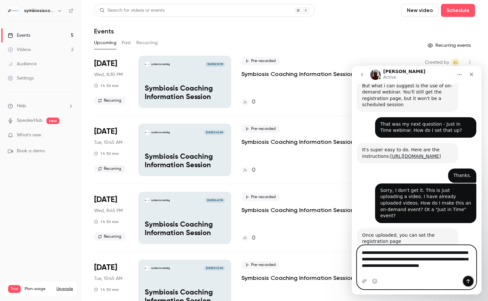
click at [466, 283] on icon "Send a message…" at bounding box center [468, 281] width 5 height 5
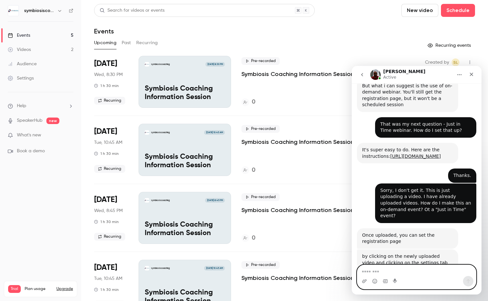
scroll to position [744, 0]
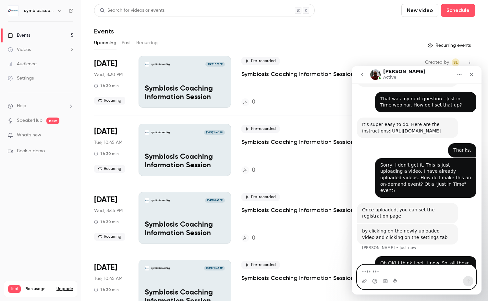
click at [415, 272] on textarea "Message…" at bounding box center [416, 270] width 119 height 11
click at [351, 40] on div "Upcoming Past Recurring" at bounding box center [284, 43] width 381 height 10
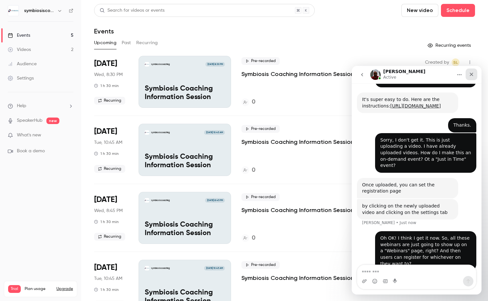
click at [473, 76] on icon "Close" at bounding box center [471, 74] width 5 height 5
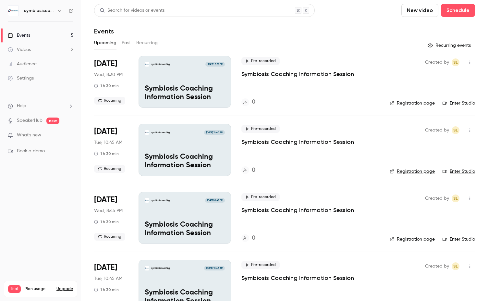
click at [367, 31] on div "Events" at bounding box center [284, 31] width 381 height 8
click at [467, 64] on icon "button" at bounding box center [469, 62] width 5 height 5
click at [394, 41] on div at bounding box center [244, 150] width 488 height 301
click at [467, 62] on icon "button" at bounding box center [469, 62] width 5 height 5
click at [257, 47] on div at bounding box center [244, 150] width 488 height 301
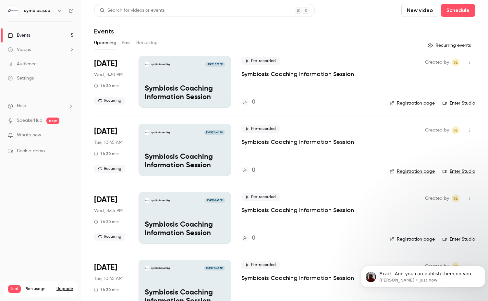
scroll to position [776, 0]
click at [245, 46] on div "Upcoming Past Recurring" at bounding box center [284, 43] width 381 height 10
click at [226, 86] on div "symbiosiscoaching [DATE] 8:30 PM Symbiosis Coaching Information Session" at bounding box center [185, 82] width 93 height 52
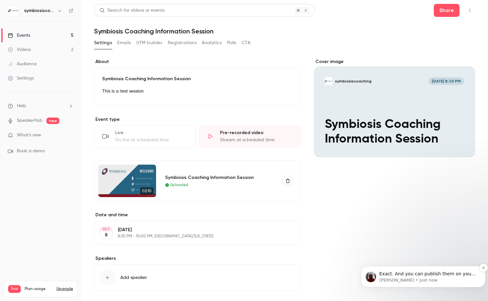
click at [433, 275] on span "Exact. And you can publish them on your channel if you want every replays avail…" at bounding box center [427, 280] width 96 height 18
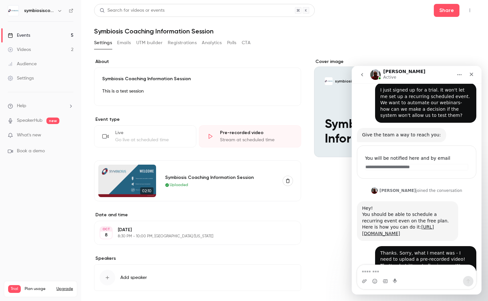
scroll to position [787, 0]
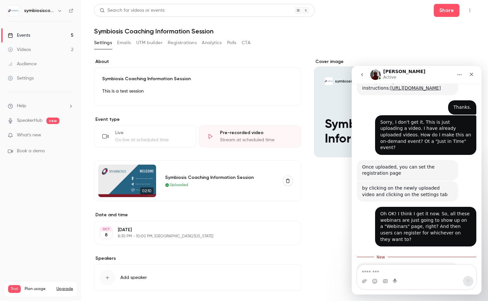
type textarea "*"
type textarea "**********"
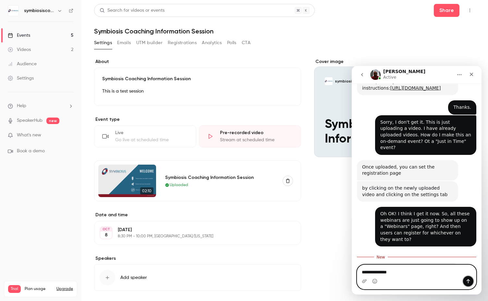
click at [469, 282] on icon "Send a message…" at bounding box center [468, 281] width 5 height 5
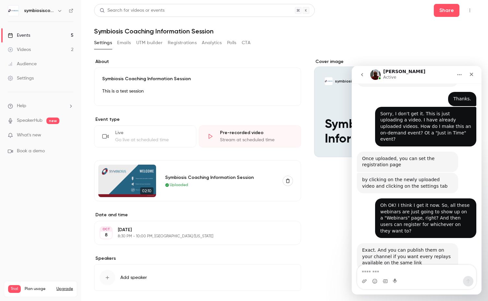
click at [317, 227] on div "Cover image symbiosiscoaching [DATE] 8:30 PM Symbiosis Coaching Information Ses…" at bounding box center [394, 184] width 161 height 253
click at [473, 72] on icon "Close" at bounding box center [471, 74] width 5 height 5
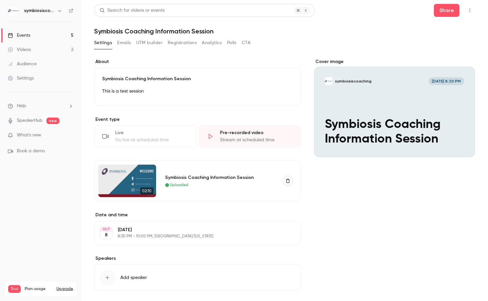
scroll to position [898, 0]
